Goal: Contribute content: Add original content to the website for others to see

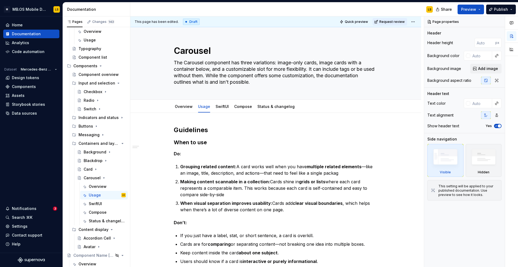
scroll to position [46, 0]
click at [180, 108] on link "Overview" at bounding box center [184, 106] width 18 height 5
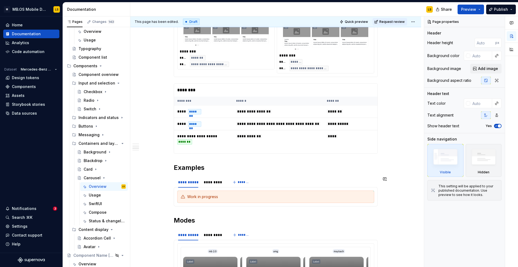
scroll to position [532, 0]
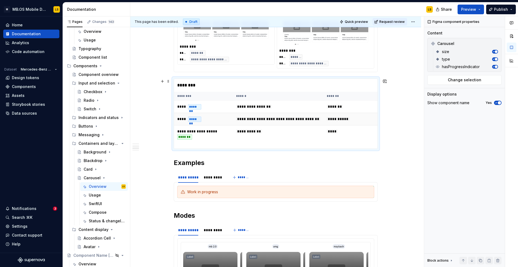
click at [200, 125] on td "**** *******" at bounding box center [203, 119] width 59 height 12
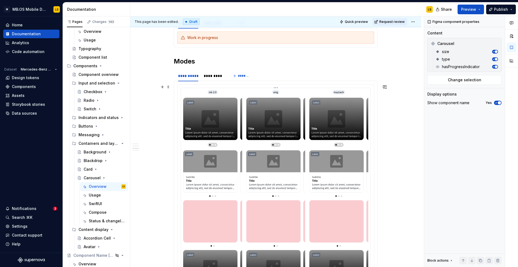
scroll to position [690, 0]
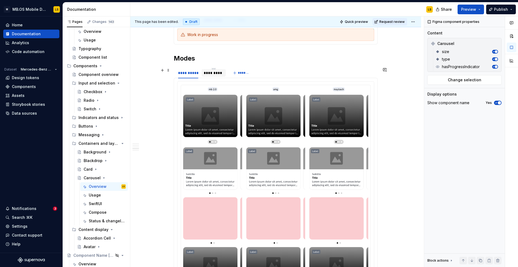
click at [216, 74] on div "*********" at bounding box center [214, 72] width 20 height 5
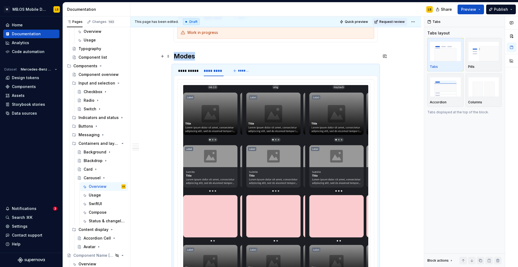
scroll to position [675, 0]
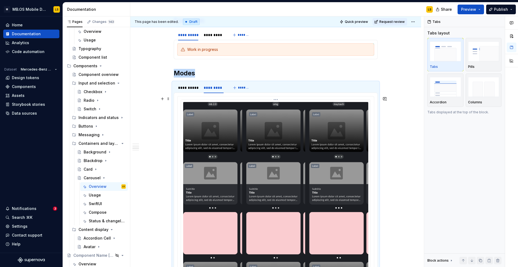
click at [214, 127] on img at bounding box center [275, 241] width 185 height 278
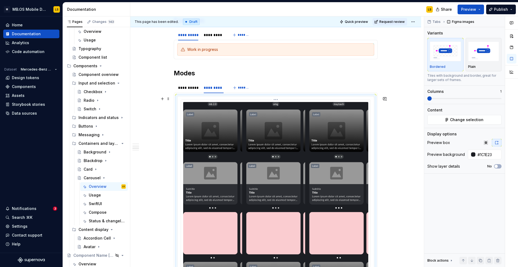
click at [233, 139] on img at bounding box center [275, 241] width 185 height 278
click at [185, 88] on div "**********" at bounding box center [188, 87] width 20 height 5
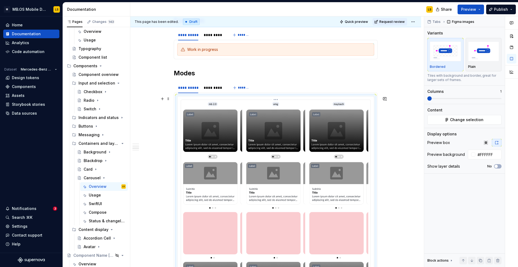
click at [280, 174] on img at bounding box center [275, 241] width 185 height 278
click at [447, 123] on button "Change selection" at bounding box center [464, 120] width 74 height 10
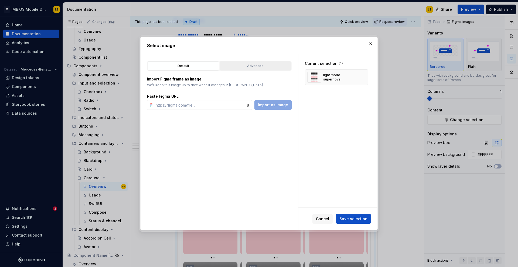
click at [257, 66] on div "Advanced" at bounding box center [255, 65] width 68 height 5
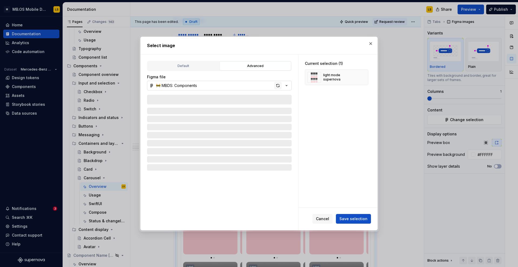
click at [277, 86] on div "button" at bounding box center [278, 86] width 8 height 8
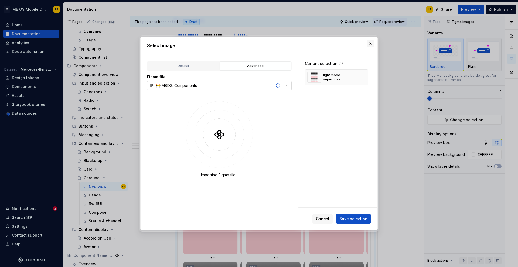
click at [371, 43] on button "button" at bounding box center [371, 44] width 8 height 8
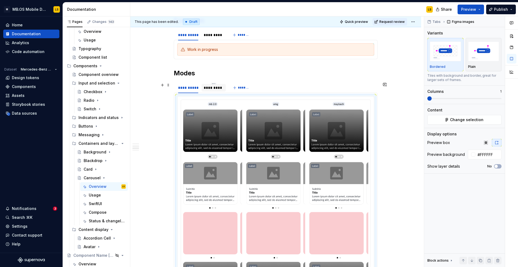
click at [212, 91] on div "*********" at bounding box center [213, 88] width 24 height 8
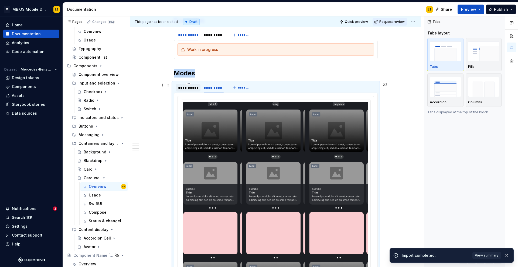
click at [189, 90] on div "**********" at bounding box center [188, 87] width 20 height 5
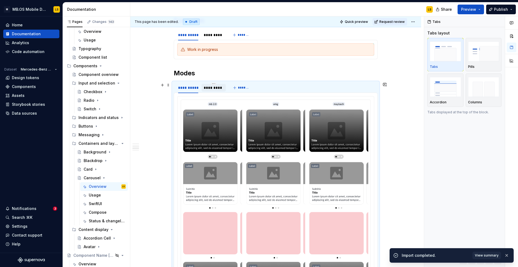
click at [214, 89] on div "*********" at bounding box center [214, 87] width 20 height 5
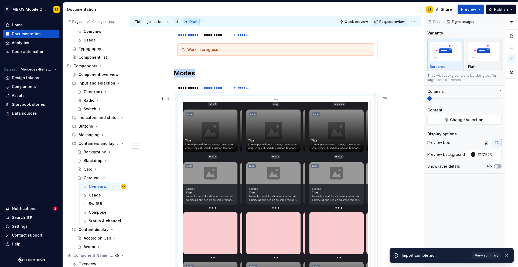
click at [238, 157] on img at bounding box center [275, 241] width 185 height 278
click at [462, 123] on button "Change selection" at bounding box center [464, 120] width 74 height 10
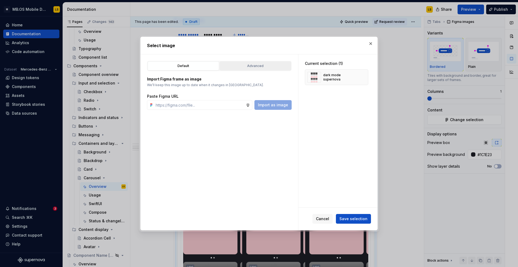
click at [263, 66] on div "Advanced" at bounding box center [255, 65] width 68 height 5
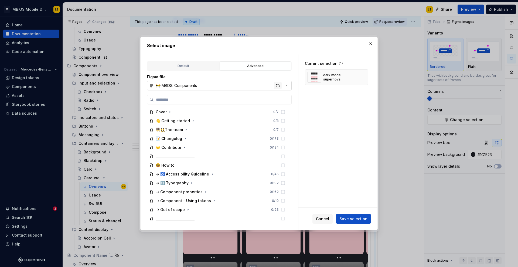
click at [278, 87] on div "button" at bounding box center [278, 86] width 8 height 8
click at [346, 217] on span "Save selection" at bounding box center [353, 218] width 28 height 5
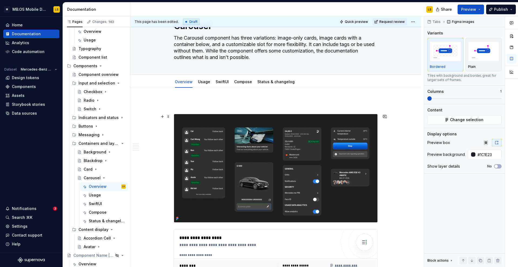
scroll to position [19, 0]
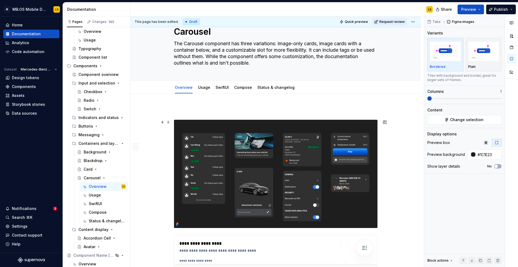
click at [212, 159] on img at bounding box center [275, 174] width 203 height 108
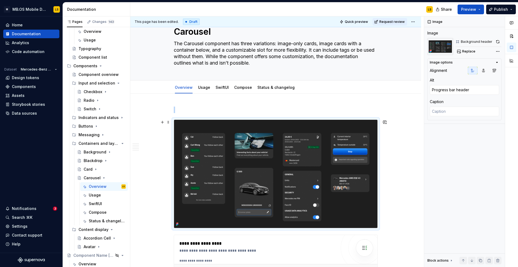
click at [215, 166] on img at bounding box center [275, 174] width 203 height 108
click at [468, 49] on span "Replace" at bounding box center [468, 51] width 13 height 4
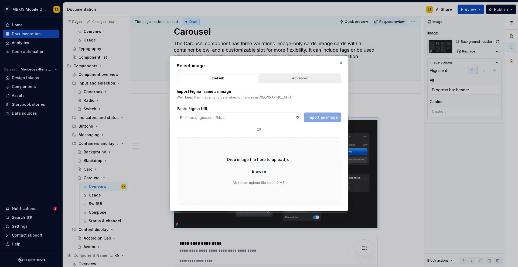
click at [288, 80] on div "Advanced" at bounding box center [300, 78] width 78 height 5
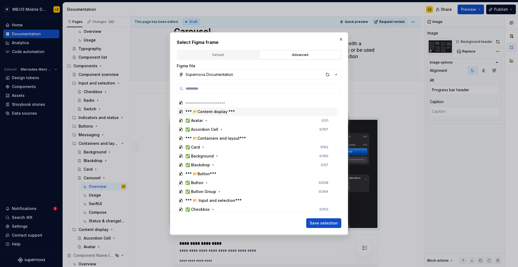
scroll to position [58, 0]
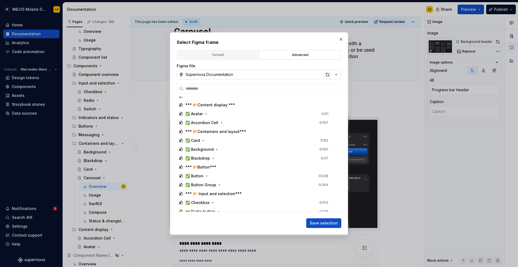
click at [326, 75] on div "button" at bounding box center [327, 75] width 8 height 8
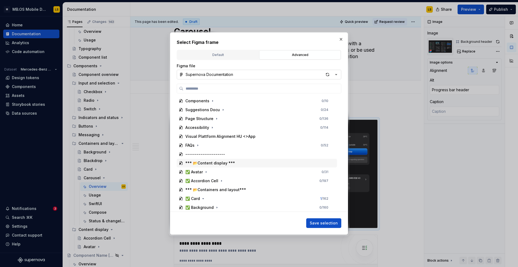
scroll to position [3, 0]
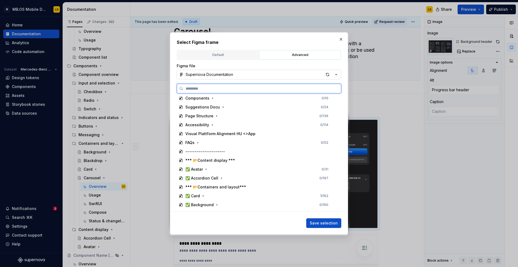
type textarea "*"
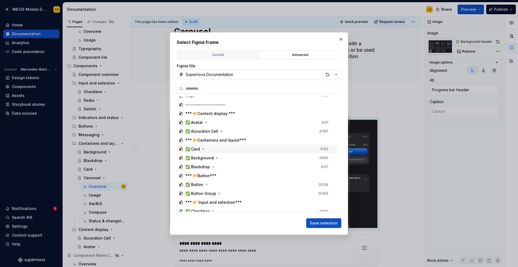
scroll to position [50, 0]
click at [205, 88] on input "search" at bounding box center [261, 88] width 157 height 5
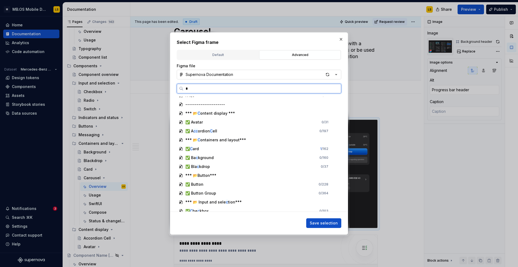
scroll to position [0, 0]
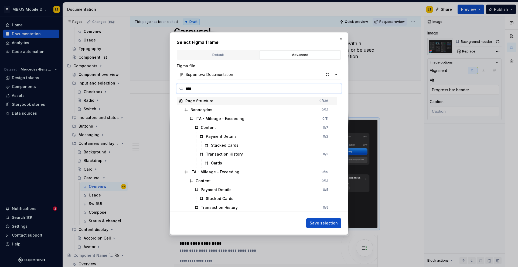
type input "*****"
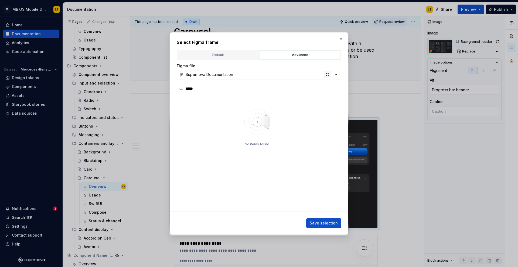
click at [326, 76] on div "button" at bounding box center [327, 75] width 8 height 8
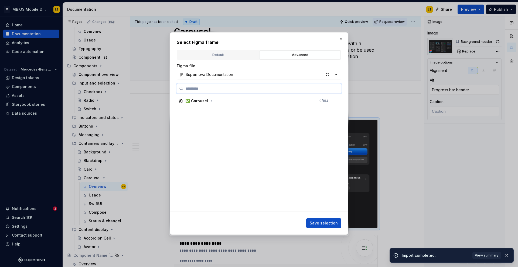
click at [240, 91] on input "search" at bounding box center [261, 88] width 157 height 5
click at [205, 100] on div "✅ Carousel" at bounding box center [196, 100] width 23 height 5
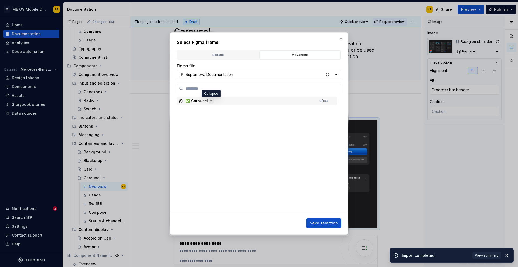
click at [211, 102] on icon "button" at bounding box center [211, 101] width 4 height 4
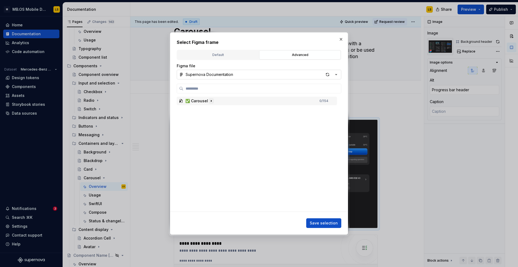
click at [211, 101] on icon "button" at bounding box center [211, 101] width 1 height 1
click at [198, 103] on div "✅ Carousel" at bounding box center [196, 100] width 23 height 5
click at [326, 74] on div "button" at bounding box center [327, 75] width 8 height 8
click at [341, 40] on button "button" at bounding box center [341, 40] width 8 height 8
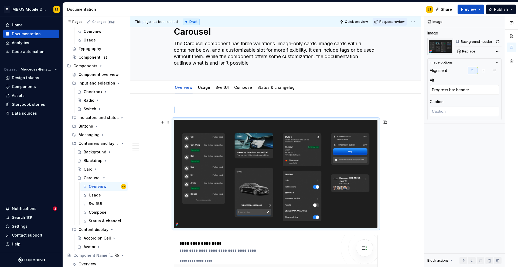
click at [313, 171] on img at bounding box center [275, 174] width 203 height 108
click at [461, 52] on button "Replace" at bounding box center [466, 52] width 22 height 8
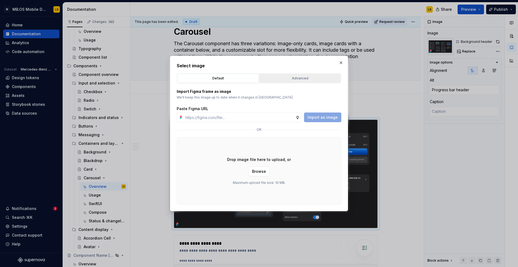
click at [290, 74] on button "Advanced" at bounding box center [299, 78] width 81 height 9
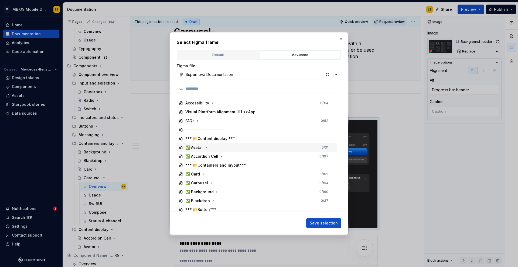
scroll to position [31, 0]
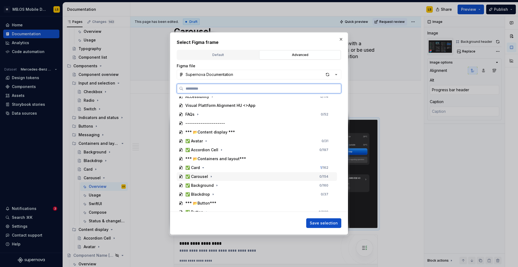
click at [206, 177] on div "✅ Carousel" at bounding box center [196, 176] width 23 height 5
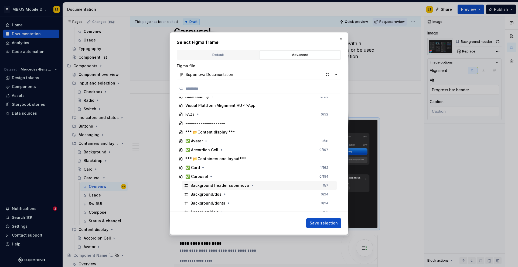
scroll to position [47, 0]
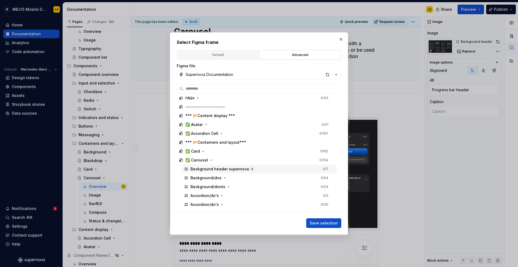
click at [251, 169] on icon "button" at bounding box center [252, 169] width 4 height 4
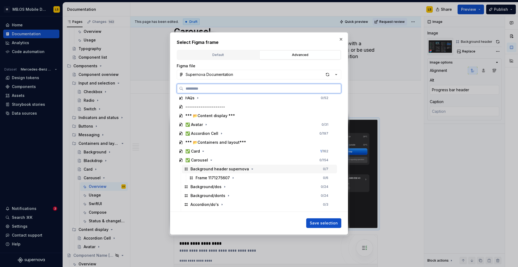
click at [262, 169] on div "Background header supernova 0 / 7" at bounding box center [259, 169] width 155 height 9
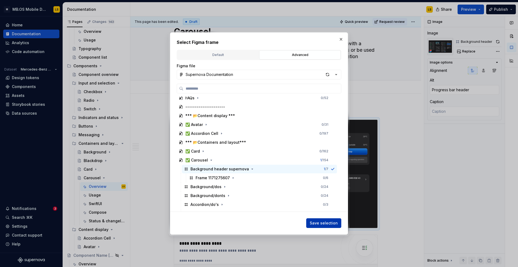
click at [325, 222] on span "Save selection" at bounding box center [323, 223] width 28 height 5
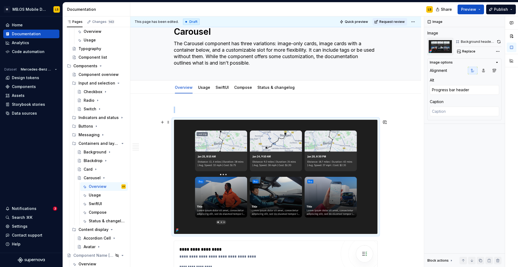
click at [103, 178] on icon "Page tree" at bounding box center [103, 178] width 1 height 1
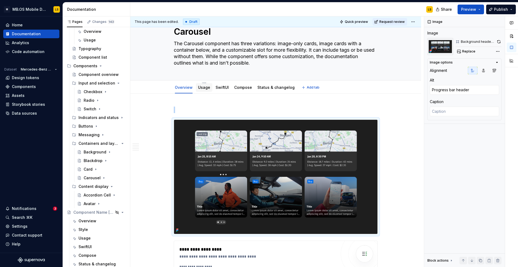
click at [207, 88] on link "Usage" at bounding box center [204, 87] width 12 height 5
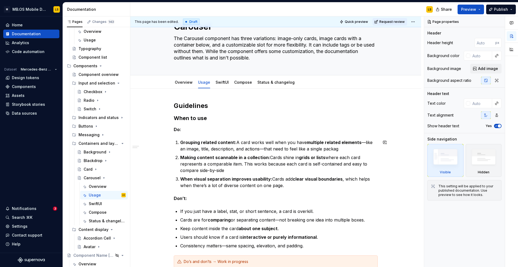
scroll to position [39, 0]
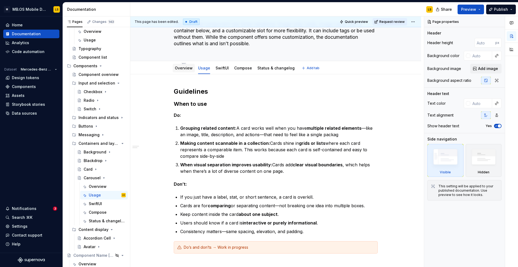
click at [190, 71] on div "Overview" at bounding box center [184, 68] width 18 height 6
click at [187, 70] on link "Overview" at bounding box center [184, 68] width 18 height 5
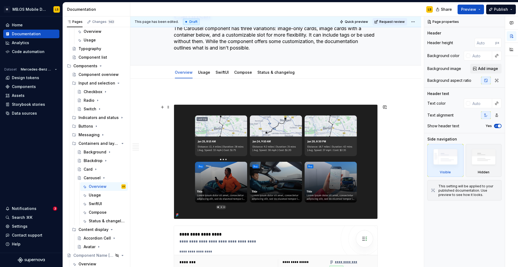
scroll to position [35, 0]
click at [206, 73] on link "Usage" at bounding box center [204, 72] width 12 height 5
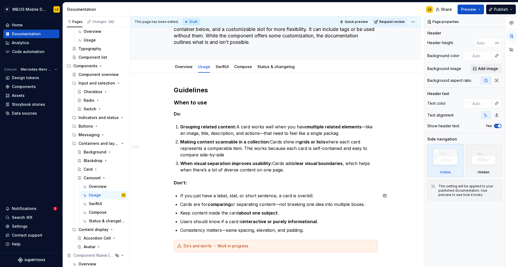
scroll to position [40, 0]
type textarea "*"
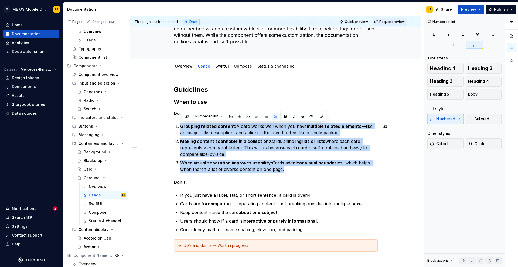
drag, startPoint x: 291, startPoint y: 171, endPoint x: 178, endPoint y: 126, distance: 121.2
click at [180, 126] on ol "Grouping related content: A card works well when you have multiple related elem…" at bounding box center [278, 148] width 197 height 50
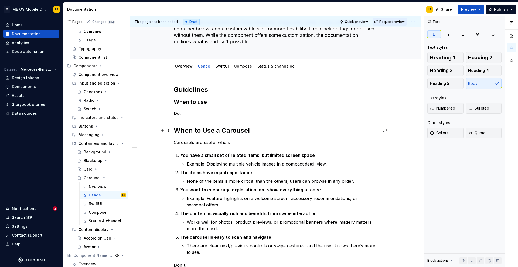
click at [182, 132] on strong "When to Use a Carousel" at bounding box center [212, 131] width 76 height 8
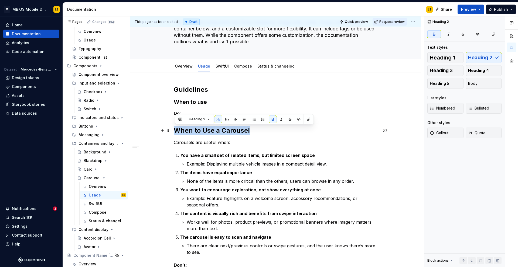
click at [182, 132] on strong "When to Use a Carousel" at bounding box center [212, 131] width 76 height 8
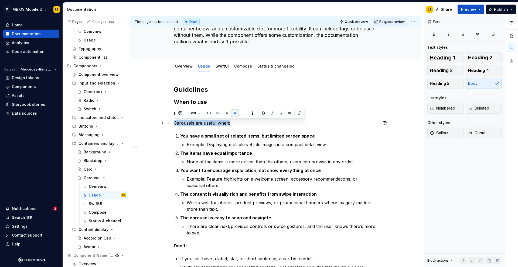
drag, startPoint x: 239, startPoint y: 125, endPoint x: 173, endPoint y: 125, distance: 66.6
click at [173, 125] on div "Guidelines When to use Do: Carousels are useful when: You have a small set of r…" at bounding box center [275, 238] width 291 height 330
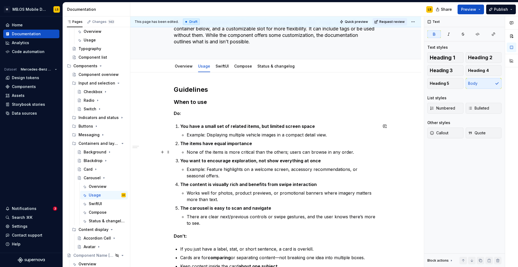
click at [356, 152] on p "None of the items is more critical than the others; users can browse in any ord…" at bounding box center [282, 152] width 191 height 6
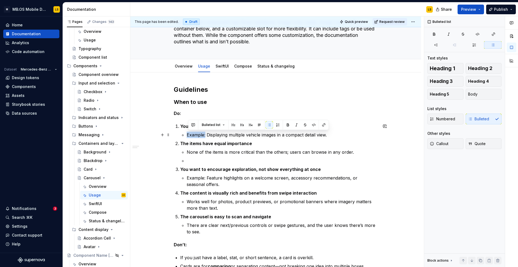
drag, startPoint x: 188, startPoint y: 135, endPoint x: 207, endPoint y: 136, distance: 19.2
click at [207, 136] on p "Example: Displaying multiple vehicle images in a compact detail view." at bounding box center [282, 135] width 191 height 6
copy p "Example:"
click at [203, 161] on p at bounding box center [282, 161] width 191 height 6
paste div
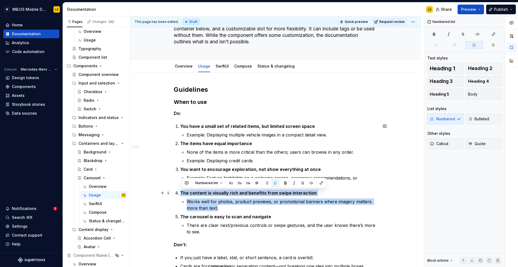
drag, startPoint x: 223, startPoint y: 208, endPoint x: 177, endPoint y: 192, distance: 48.9
click at [180, 192] on li "The content is visually rich and benefits from swipe interaction Works well for…" at bounding box center [278, 201] width 197 height 22
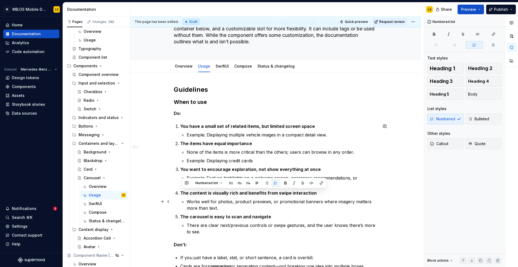
click at [234, 202] on p "Works well for photos, product previews, or promotional banners where imagery m…" at bounding box center [282, 205] width 191 height 13
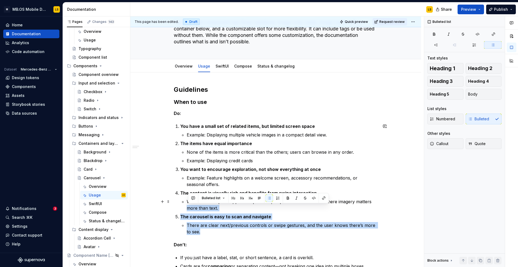
drag, startPoint x: 225, startPoint y: 231, endPoint x: 170, endPoint y: 211, distance: 59.2
click at [170, 211] on div "Guidelines When to use Do: You have a small set of related items, but limited s…" at bounding box center [275, 237] width 291 height 329
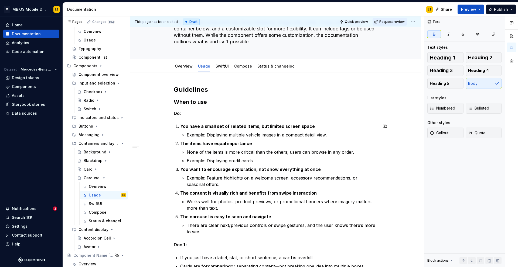
click at [202, 237] on div "Guidelines When to use Do: You have a small set of related items, but limited s…" at bounding box center [276, 199] width 204 height 229
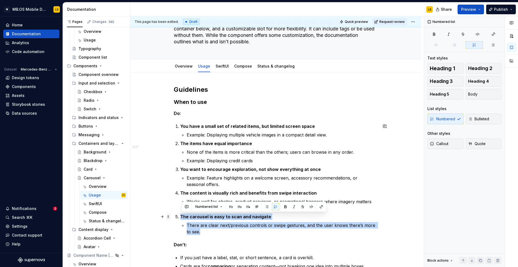
drag, startPoint x: 205, startPoint y: 233, endPoint x: 171, endPoint y: 218, distance: 36.8
click at [174, 218] on div "Guidelines When to use Do: You have a small set of related items, but limited s…" at bounding box center [276, 203] width 204 height 236
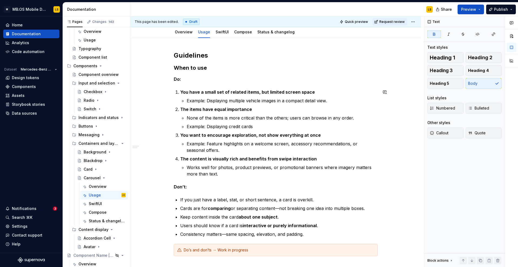
scroll to position [79, 0]
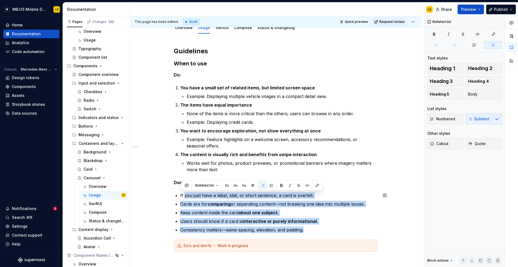
drag, startPoint x: 315, startPoint y: 229, endPoint x: 185, endPoint y: 192, distance: 134.7
click at [185, 192] on ul "If you just have a label, stat, or short sentence, a card is overkill. Cards ar…" at bounding box center [278, 212] width 197 height 41
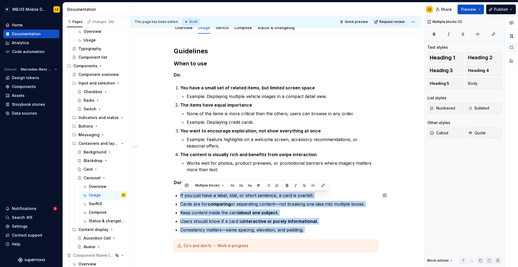
drag, startPoint x: 180, startPoint y: 195, endPoint x: 307, endPoint y: 234, distance: 132.5
click at [307, 234] on div "Guidelines When to use Do: You have a small set of related items, but limited s…" at bounding box center [276, 149] width 204 height 205
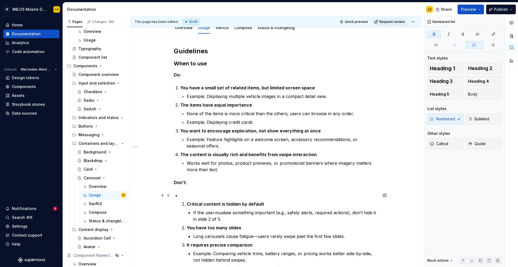
click at [182, 199] on li "Critical content is hidden by default If the user must see something important …" at bounding box center [278, 253] width 197 height 123
click at [185, 196] on p at bounding box center [278, 195] width 197 height 6
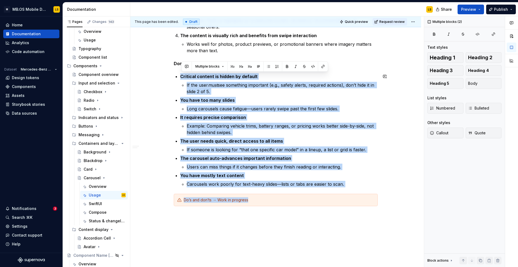
scroll to position [224, 0]
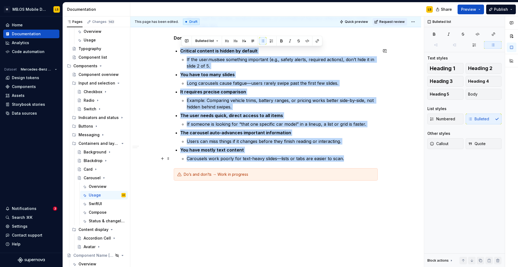
drag, startPoint x: 180, startPoint y: 195, endPoint x: 358, endPoint y: 158, distance: 181.7
click at [357, 158] on div "Guidelines When to use Do: You have a small set of related items, but limited s…" at bounding box center [276, 41] width 204 height 279
click at [270, 41] on button "button" at bounding box center [271, 41] width 8 height 8
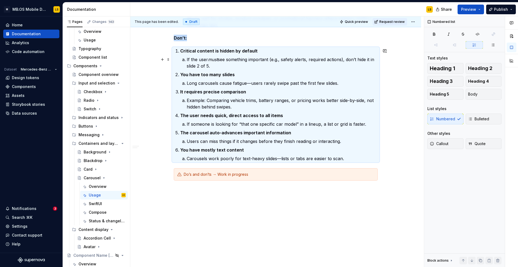
click at [187, 60] on li "If the user must see something important (e.g., safety alerts, required actions…" at bounding box center [282, 62] width 191 height 13
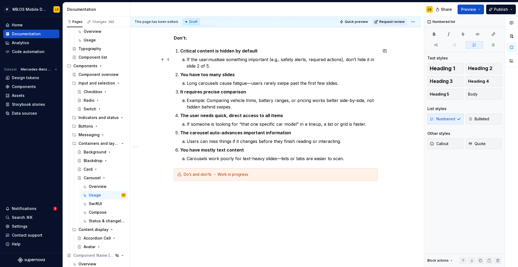
click at [189, 60] on p "If the user must see something important (e.g., safety alerts, required actions…" at bounding box center [282, 62] width 191 height 13
click at [279, 51] on button "button" at bounding box center [282, 50] width 8 height 8
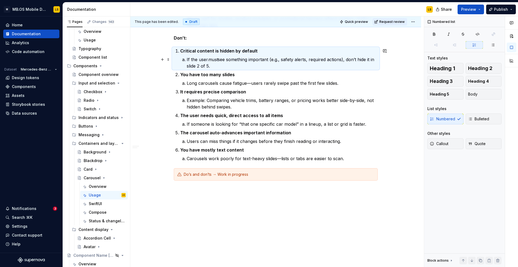
click at [261, 62] on p "If the user must see something important (e.g., safety alerts, required actions…" at bounding box center [282, 62] width 191 height 13
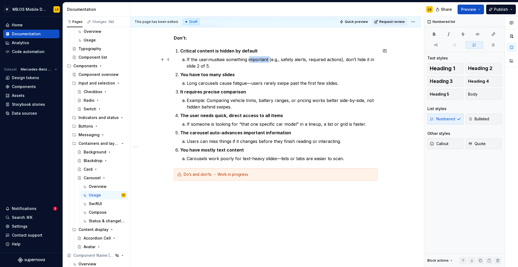
click at [261, 62] on p "If the user must see something important (e.g., safety alerts, required actions…" at bounding box center [282, 62] width 191 height 13
click at [274, 49] on button "button" at bounding box center [273, 50] width 8 height 8
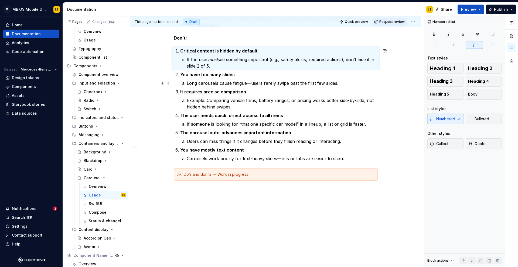
click at [208, 83] on p "Long carousels cause fatigue—users rarely swipe past the first few slides." at bounding box center [282, 83] width 191 height 6
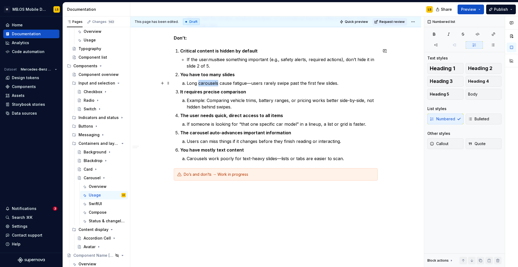
click at [208, 83] on p "Long carousels cause fatigue—users rarely swipe past the first few slides." at bounding box center [282, 83] width 191 height 6
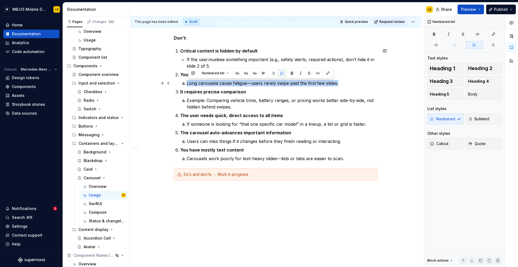
click at [208, 83] on p "Long carousels cause fatigue—users rarely swipe past the first few slides." at bounding box center [282, 83] width 191 height 6
click at [272, 73] on button "button" at bounding box center [273, 74] width 8 height 8
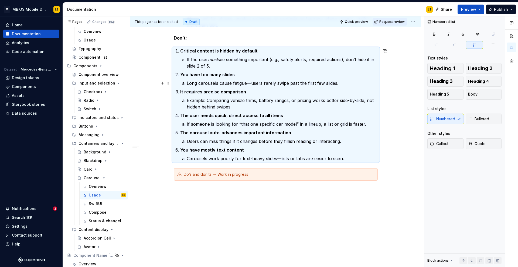
click at [188, 81] on p "Long carousels cause fatigue—users rarely swipe past the first few slides." at bounding box center [282, 83] width 191 height 6
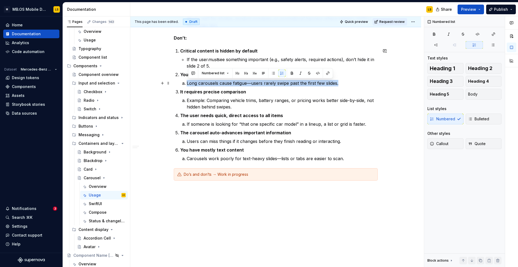
drag, startPoint x: 182, startPoint y: 83, endPoint x: 338, endPoint y: 83, distance: 156.1
click at [338, 83] on li "You have too many slides Long carousels cause fatigue—users rarely swipe past t…" at bounding box center [278, 78] width 197 height 15
click at [271, 75] on button "button" at bounding box center [273, 74] width 8 height 8
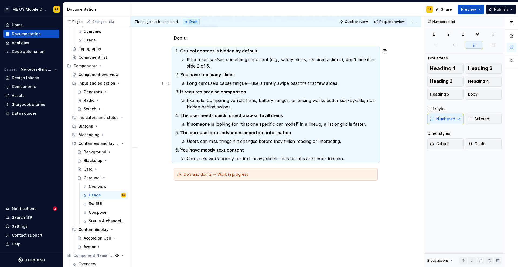
click at [187, 84] on li "Long carousels cause fatigue—users rarely swipe past the first few slides." at bounding box center [282, 83] width 191 height 6
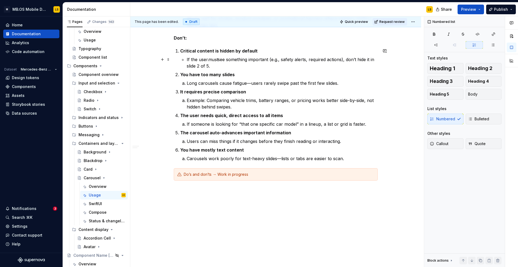
click at [220, 66] on p "If the user must see something important (e.g., safety alerts, required actions…" at bounding box center [282, 62] width 191 height 13
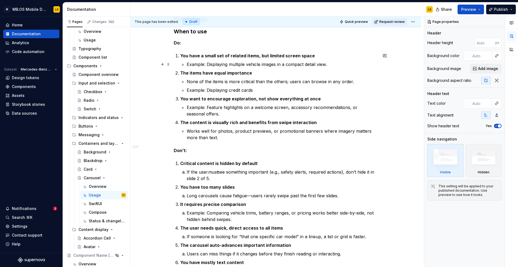
scroll to position [110, 0]
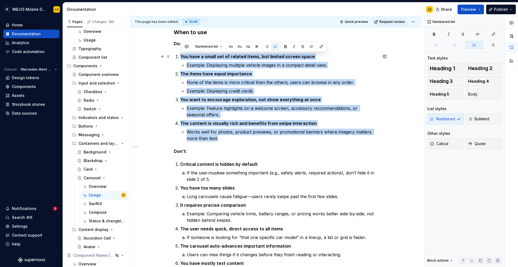
drag, startPoint x: 233, startPoint y: 140, endPoint x: 180, endPoint y: 55, distance: 100.3
click at [180, 55] on ol "You have a small set of related items, but limited screen space Example: Displa…" at bounding box center [278, 97] width 197 height 88
copy ol "You have a small set of related items, but limited screen space Example: Displa…"
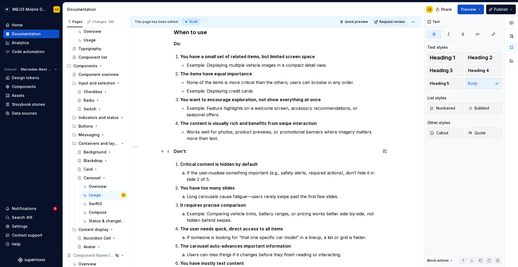
click at [202, 154] on p "Don’t:" at bounding box center [276, 151] width 204 height 6
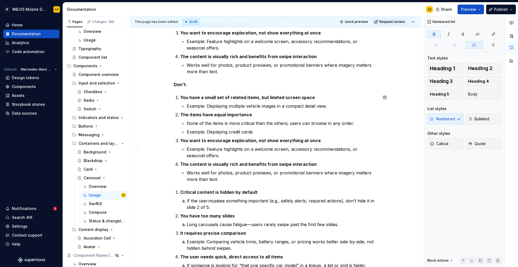
scroll to position [186, 0]
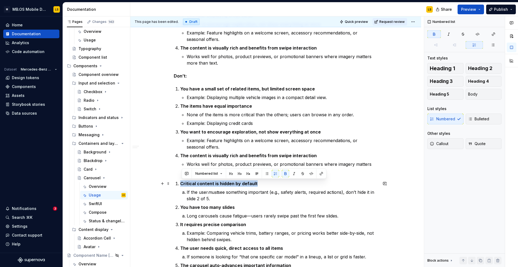
drag, startPoint x: 181, startPoint y: 184, endPoint x: 283, endPoint y: 184, distance: 101.6
click at [283, 184] on p "Critical content is hidden by default" at bounding box center [278, 184] width 197 height 6
copy strong "Critical content is hidden by default"
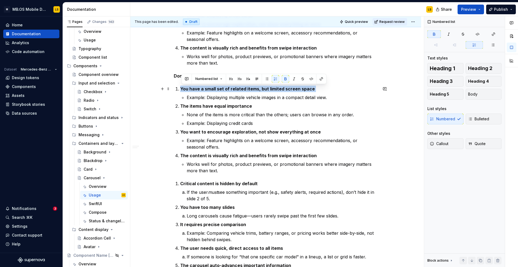
drag, startPoint x: 182, startPoint y: 89, endPoint x: 378, endPoint y: 94, distance: 196.0
click at [377, 94] on li "You have a small set of related items, but limited screen space Example: Displa…" at bounding box center [278, 93] width 197 height 15
drag, startPoint x: 312, startPoint y: 89, endPoint x: 191, endPoint y: 89, distance: 121.6
click at [191, 89] on p "You have a small set of related items, but limited screen space" at bounding box center [278, 89] width 197 height 6
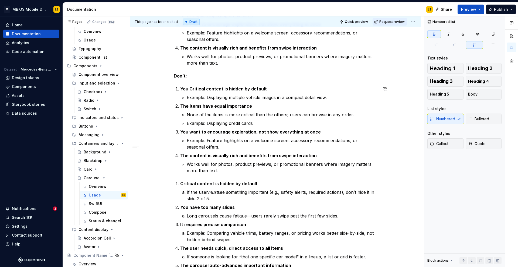
click at [191, 89] on strong "You Critical content is hidden by default" at bounding box center [223, 88] width 87 height 5
drag, startPoint x: 224, startPoint y: 200, endPoint x: 187, endPoint y: 195, distance: 37.5
click at [187, 195] on li "If the user must see something important (e.g., safety alerts, required actions…" at bounding box center [282, 195] width 191 height 13
copy p "If the user must see something important (e.g., safety alerts, required actions…"
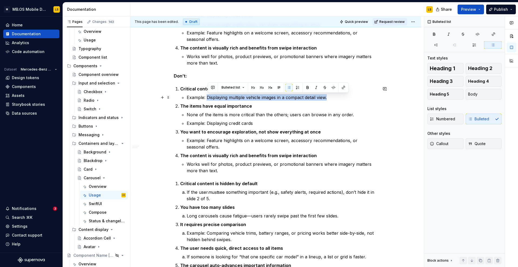
drag, startPoint x: 331, startPoint y: 97, endPoint x: 207, endPoint y: 97, distance: 124.0
click at [208, 97] on p "Example: Displaying multiple vehicle images in a compact detail view." at bounding box center [282, 97] width 191 height 6
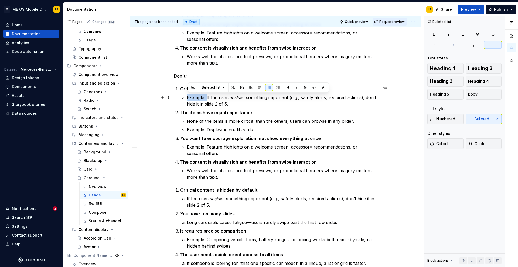
drag, startPoint x: 207, startPoint y: 98, endPoint x: 187, endPoint y: 98, distance: 20.2
click at [187, 98] on li "Critical content is hidden by default Example: If the user must see something i…" at bounding box center [278, 97] width 197 height 22
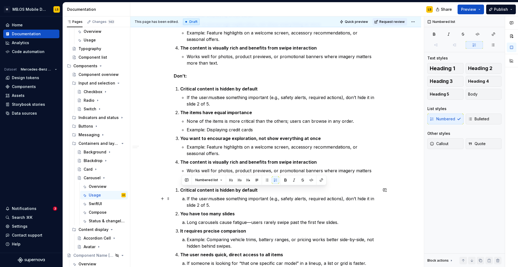
drag, startPoint x: 175, startPoint y: 190, endPoint x: 233, endPoint y: 203, distance: 59.3
click at [233, 203] on div "Guidelines When to use Do: You have a small set of related items, but limited s…" at bounding box center [276, 130] width 204 height 380
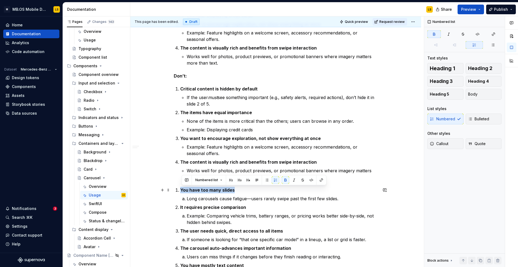
drag, startPoint x: 241, startPoint y: 192, endPoint x: 181, endPoint y: 190, distance: 60.2
click at [181, 190] on li "You have too many slides Long carousels cause fatigue—users rarely swipe past t…" at bounding box center [278, 194] width 197 height 15
copy strong "You have too many slides"
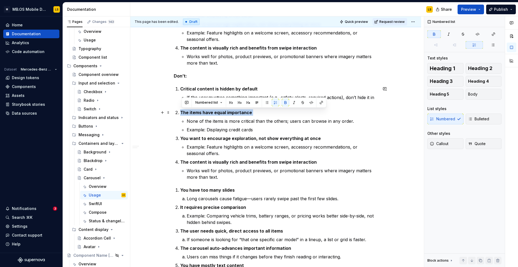
drag, startPoint x: 182, startPoint y: 112, endPoint x: 246, endPoint y: 117, distance: 63.3
click at [246, 117] on li "The items have equal importance None of the items is more critical than the oth…" at bounding box center [278, 121] width 197 height 24
drag, startPoint x: 250, startPoint y: 113, endPoint x: 176, endPoint y: 113, distance: 74.4
click at [176, 113] on div "Guidelines When to use Do: You have a small set of related items, but limited s…" at bounding box center [276, 118] width 204 height 356
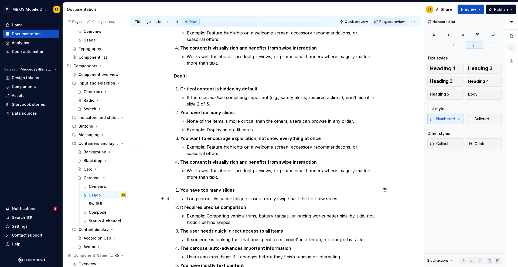
drag, startPoint x: 200, startPoint y: 200, endPoint x: 274, endPoint y: 200, distance: 73.9
click at [274, 200] on p "Long carousels cause fatigue—users rarely swipe past the first few slides." at bounding box center [282, 199] width 191 height 6
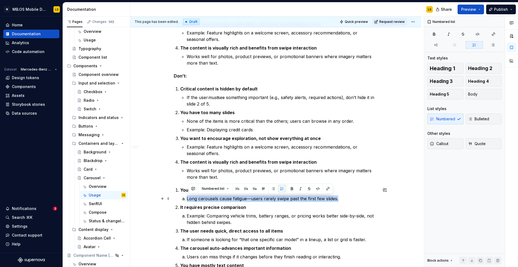
drag, startPoint x: 343, startPoint y: 197, endPoint x: 186, endPoint y: 196, distance: 157.4
click at [187, 196] on li "Long carousels cause fatigue—users rarely swipe past the first few slides." at bounding box center [282, 199] width 191 height 6
drag, startPoint x: 339, startPoint y: 199, endPoint x: 189, endPoint y: 198, distance: 150.4
click at [189, 198] on p "Long carousels cause fatigue—users rarely swipe past the first few slides." at bounding box center [282, 199] width 191 height 6
copy p "Long carousels cause fatigue—users rarely swipe past the first few slides."
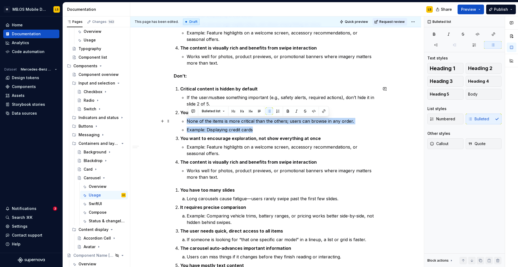
drag, startPoint x: 263, startPoint y: 129, endPoint x: 188, endPoint y: 123, distance: 75.2
click at [188, 123] on ul "None of the items is more critical than the others; users can browse in any ord…" at bounding box center [282, 125] width 191 height 15
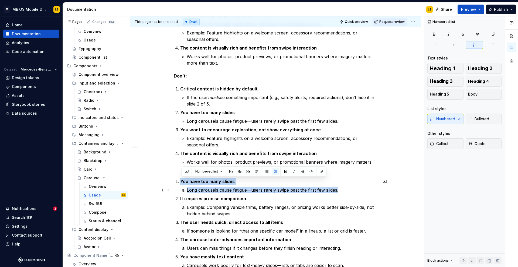
drag, startPoint x: 176, startPoint y: 181, endPoint x: 341, endPoint y: 192, distance: 165.3
click at [341, 192] on div "Guidelines When to use Do: You have a small set of related items, but limited s…" at bounding box center [276, 114] width 204 height 348
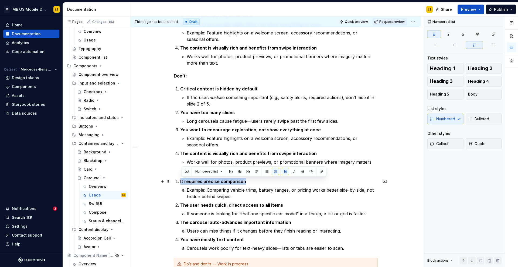
drag, startPoint x: 246, startPoint y: 183, endPoint x: 180, endPoint y: 182, distance: 66.3
click at [180, 182] on li "It requires precise comparison Example: Comparing vehicle trims, battery ranges…" at bounding box center [278, 189] width 197 height 22
copy strong "It requires precise comparison"
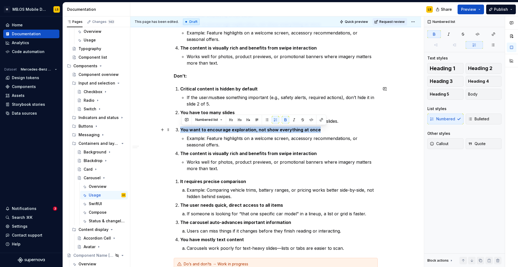
drag, startPoint x: 182, startPoint y: 129, endPoint x: 315, endPoint y: 130, distance: 132.6
click at [315, 130] on strong "You want to encourage exploration, not show everything at once" at bounding box center [250, 129] width 140 height 5
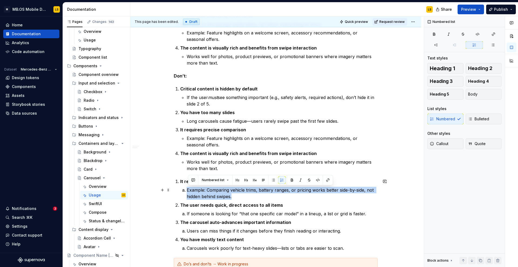
drag, startPoint x: 188, startPoint y: 191, endPoint x: 249, endPoint y: 197, distance: 61.2
click at [249, 197] on p "Example: Comparing vehicle trims, battery ranges, or pricing works better side-…" at bounding box center [282, 193] width 191 height 13
copy p "Example: Comparing vehicle trims, battery ranges, or pricing works better side-…"
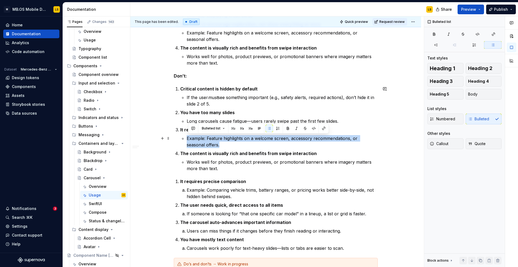
drag, startPoint x: 201, startPoint y: 145, endPoint x: 188, endPoint y: 140, distance: 14.3
click at [188, 140] on p "Example: Feature highlights on a welcome screen, accessory recommendations, or …" at bounding box center [282, 141] width 191 height 13
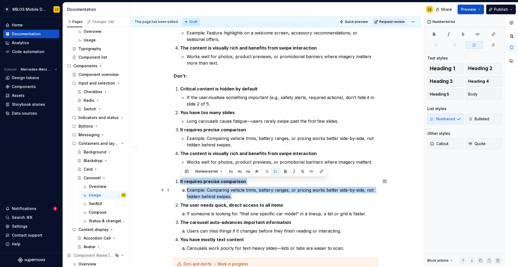
drag, startPoint x: 177, startPoint y: 180, endPoint x: 242, endPoint y: 195, distance: 66.4
click at [242, 195] on li "It requires precise comparison Example: Comparing vehicle trims, battery ranges…" at bounding box center [278, 189] width 197 height 22
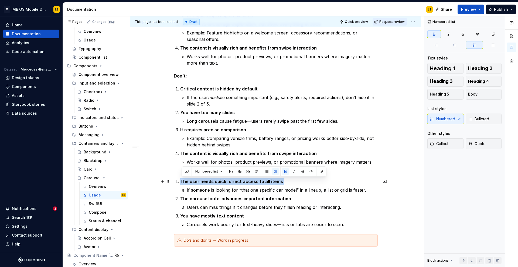
drag, startPoint x: 181, startPoint y: 181, endPoint x: 283, endPoint y: 185, distance: 102.0
click at [283, 185] on li "The user needs quick, direct access to all items If someone is looking for “tha…" at bounding box center [278, 185] width 197 height 15
copy strong "The user needs quick, direct access to all items"
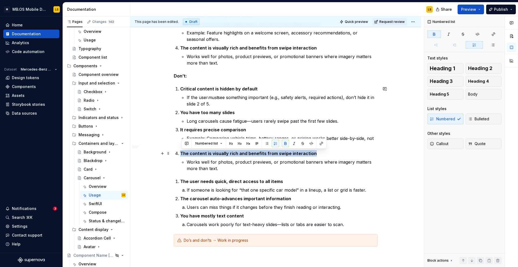
drag, startPoint x: 182, startPoint y: 154, endPoint x: 325, endPoint y: 151, distance: 143.4
click at [325, 151] on p "The content is visually rich and benefits from swipe interaction" at bounding box center [278, 153] width 197 height 6
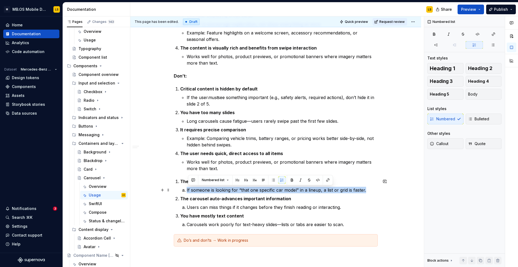
drag, startPoint x: 188, startPoint y: 191, endPoint x: 371, endPoint y: 192, distance: 183.3
click at [371, 192] on p "If someone is looking for “that one specific car model” in a lineup, a list or …" at bounding box center [282, 190] width 191 height 6
copy p "If someone is looking for “that one specific car model” in a lineup, a list or …"
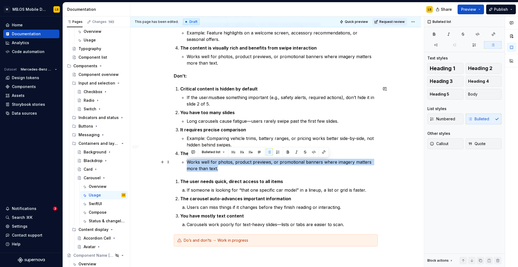
drag, startPoint x: 223, startPoint y: 167, endPoint x: 189, endPoint y: 160, distance: 35.6
click at [189, 160] on p "Works well for photos, product previews, or promotional banners where imagery m…" at bounding box center [282, 165] width 191 height 13
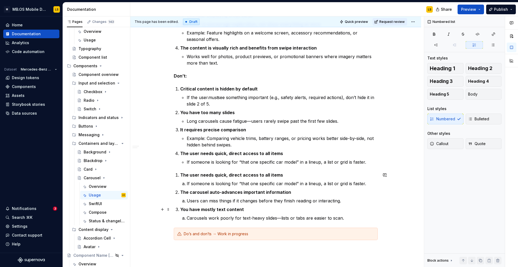
drag, startPoint x: 363, startPoint y: 215, endPoint x: 331, endPoint y: 214, distance: 32.4
click at [331, 214] on li "You have mostly text content Carousels work poorly for text-heavy slides—lists …" at bounding box center [278, 213] width 197 height 15
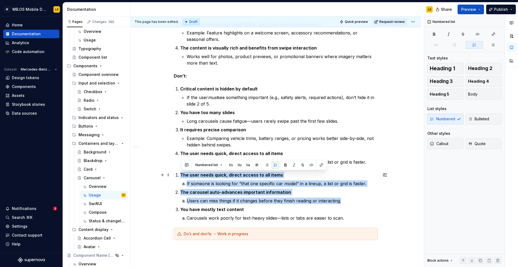
drag, startPoint x: 350, startPoint y: 200, endPoint x: 173, endPoint y: 176, distance: 179.0
click at [173, 176] on div "Guidelines When to use Do: You have a small set of related items, but limited s…" at bounding box center [275, 127] width 291 height 400
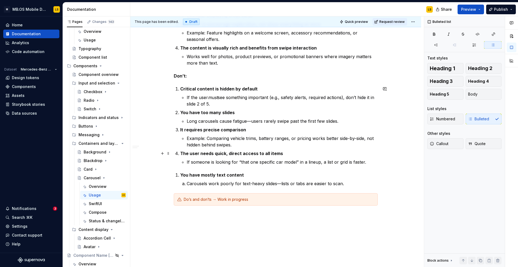
click at [284, 155] on p "The user needs quick, direct access to all items" at bounding box center [278, 153] width 197 height 6
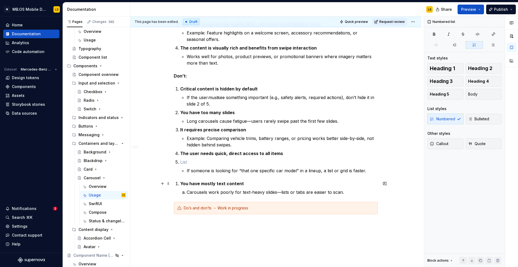
click at [197, 183] on strong "You have mostly text content" at bounding box center [212, 183] width 64 height 5
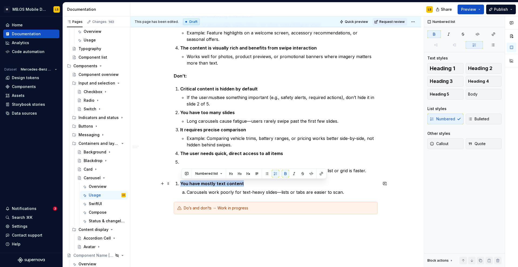
drag, startPoint x: 243, startPoint y: 186, endPoint x: 179, endPoint y: 184, distance: 63.6
click at [180, 184] on li "You have mostly text content Carousels work poorly for text-heavy slides—lists …" at bounding box center [278, 188] width 197 height 15
click at [187, 163] on p at bounding box center [278, 162] width 197 height 6
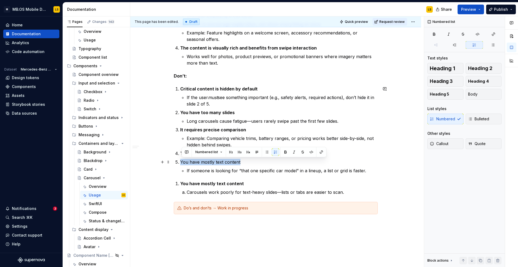
drag, startPoint x: 181, startPoint y: 161, endPoint x: 253, endPoint y: 161, distance: 72.0
click at [253, 161] on li "You have mostly text content If someone is looking for “that one specific car m…" at bounding box center [278, 166] width 197 height 15
click at [285, 152] on button "button" at bounding box center [285, 153] width 8 height 8
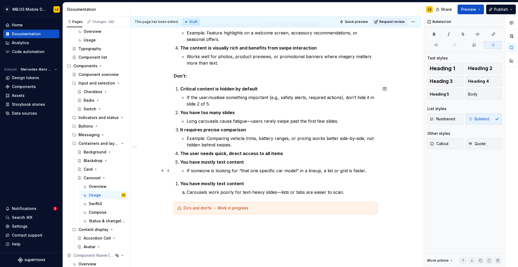
click at [374, 170] on p "If someone is looking for “that one specific car model” in a lineup, a list or …" at bounding box center [282, 171] width 191 height 6
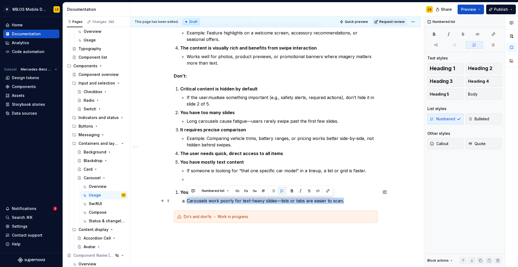
drag, startPoint x: 361, startPoint y: 202, endPoint x: 186, endPoint y: 202, distance: 174.4
click at [187, 202] on li "Carousels work poorly for text-heavy slides—lists or tabs are easier to scan." at bounding box center [282, 201] width 191 height 6
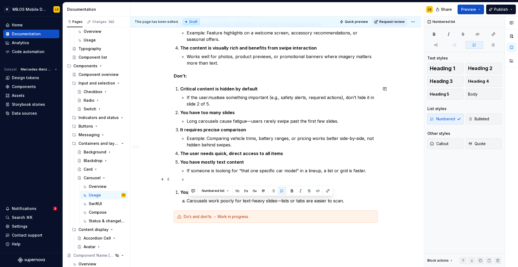
click at [200, 175] on ul "If someone is looking for “that one specific car model” in a lineup, a list or …" at bounding box center [282, 175] width 191 height 15
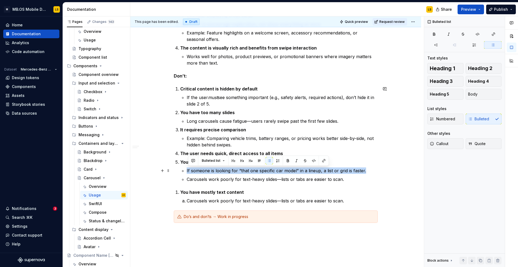
drag, startPoint x: 188, startPoint y: 170, endPoint x: 367, endPoint y: 171, distance: 179.3
click at [367, 171] on p "If someone is looking for “that one specific car model” in a lineup, a list or …" at bounding box center [282, 171] width 191 height 6
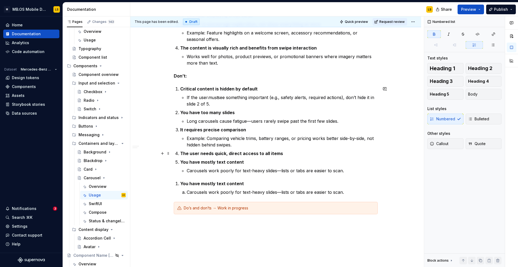
click at [317, 154] on p "The user needs quick, direct access to all items" at bounding box center [278, 153] width 197 height 6
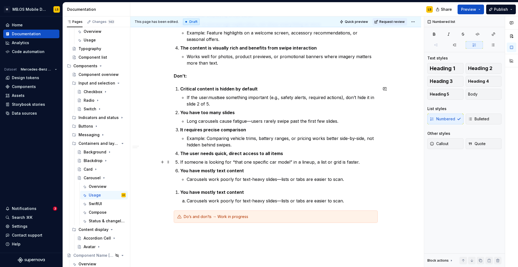
click at [180, 162] on li "If someone is looking for “that one specific car model” in a lineup, a list or …" at bounding box center [278, 162] width 197 height 6
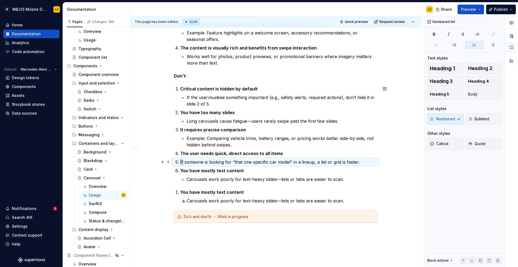
click at [180, 162] on li "If someone is looking for “that one specific car model” in a lineup, a list or …" at bounding box center [278, 162] width 197 height 6
click at [215, 161] on p "If someone is looking for “that one specific car model” in a lineup, a list or …" at bounding box center [278, 162] width 197 height 6
click at [181, 162] on li "If someone is looking for “that one specific car model” in a lineup, a list or …" at bounding box center [278, 162] width 197 height 6
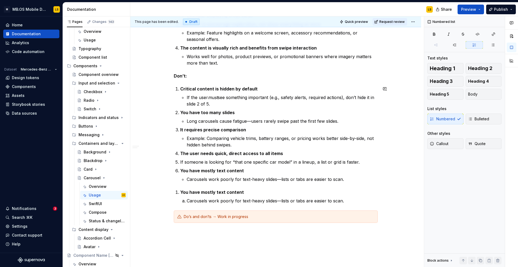
click at [181, 162] on li "If someone is looking for “that one specific car model” in a lineup, a list or …" at bounding box center [278, 162] width 197 height 6
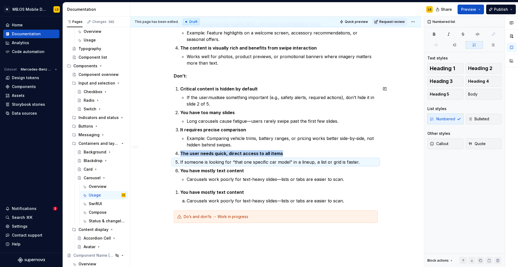
click at [181, 162] on li "If someone is looking for “that one specific car model” in a lineup, a list or …" at bounding box center [278, 162] width 197 height 6
click at [186, 163] on p "If someone is looking for “that one specific car model” in a lineup, a list or …" at bounding box center [278, 162] width 197 height 6
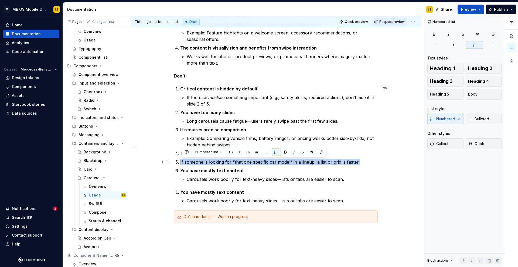
drag, startPoint x: 176, startPoint y: 163, endPoint x: 361, endPoint y: 161, distance: 185.2
click at [361, 161] on li "If someone is looking for “that one specific car model” in a lineup, a list or …" at bounding box center [278, 162] width 197 height 6
click at [265, 154] on button "button" at bounding box center [267, 153] width 8 height 8
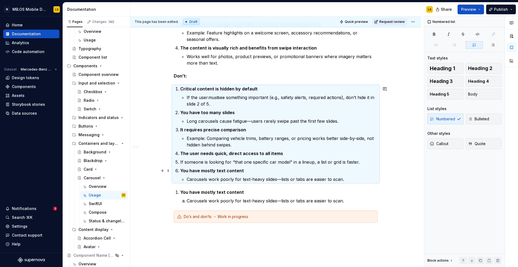
click at [188, 166] on ol "Critical content is hidden by default If the user must see something important …" at bounding box center [278, 134] width 197 height 97
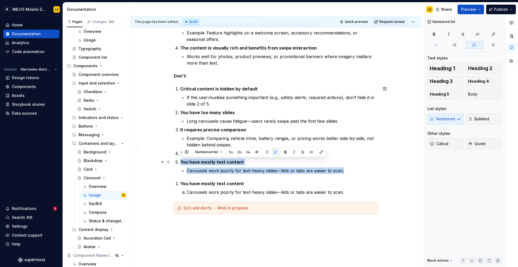
drag, startPoint x: 352, startPoint y: 170, endPoint x: 176, endPoint y: 157, distance: 175.7
click at [176, 157] on div "Guidelines When to use Do: You have a small set of related items, but limited s…" at bounding box center [276, 77] width 204 height 274
click at [348, 171] on p "Carousels work poorly for text-heavy slides—lists or tabs are easier to scan." at bounding box center [282, 171] width 191 height 6
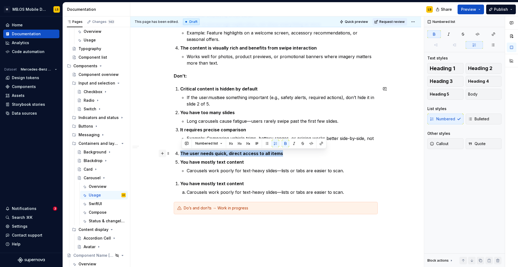
drag, startPoint x: 304, startPoint y: 152, endPoint x: 163, endPoint y: 152, distance: 141.0
click at [174, 152] on div "Guidelines When to use Do: You have a small set of related items, but limited s…" at bounding box center [276, 80] width 204 height 281
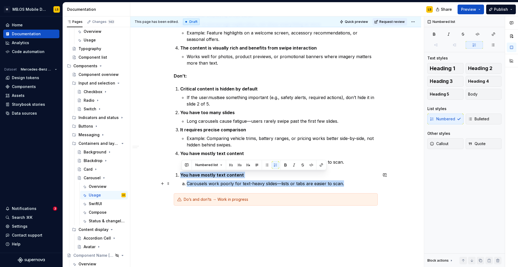
drag, startPoint x: 175, startPoint y: 175, endPoint x: 347, endPoint y: 182, distance: 172.1
click at [347, 182] on div "Guidelines When to use Do: You have a small set of related items, but limited s…" at bounding box center [276, 73] width 204 height 266
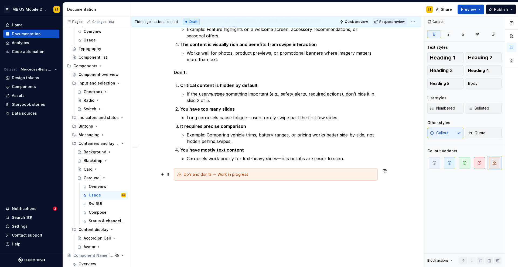
scroll to position [0, 0]
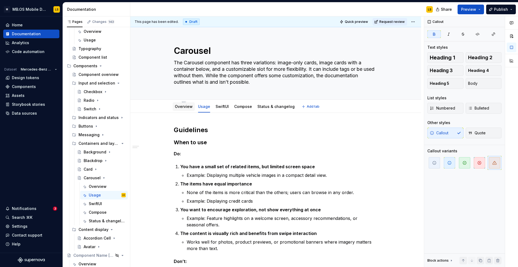
click at [184, 108] on link "Overview" at bounding box center [184, 106] width 18 height 5
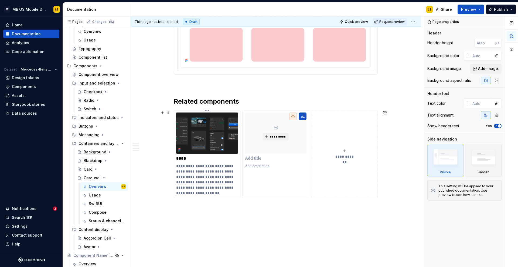
scroll to position [1007, 0]
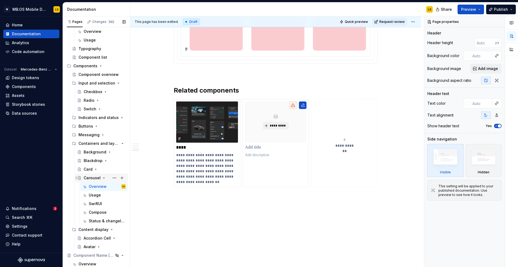
click at [104, 177] on icon "Page tree" at bounding box center [104, 178] width 4 height 4
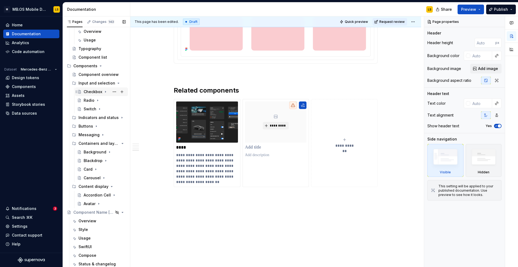
click at [92, 91] on div "Checkbox" at bounding box center [93, 91] width 19 height 5
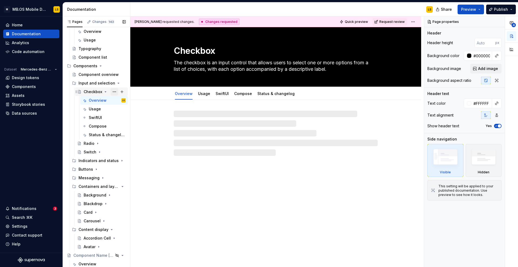
click at [115, 91] on button "Page tree" at bounding box center [115, 92] width 8 height 8
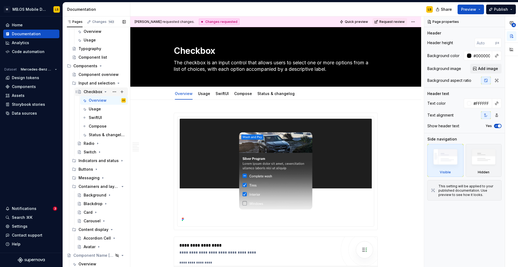
click at [99, 94] on div "Pages Changes 143 Add Accessibility guide for tree Page tree. Navigate the tree…" at bounding box center [96, 142] width 67 height 253
click at [105, 91] on icon "Page tree" at bounding box center [105, 92] width 4 height 4
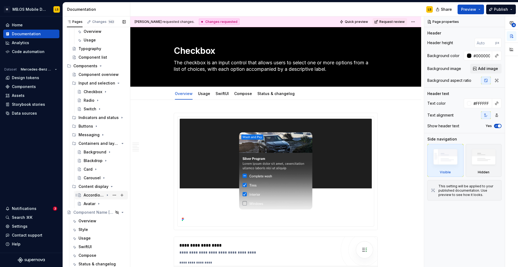
scroll to position [55, 0]
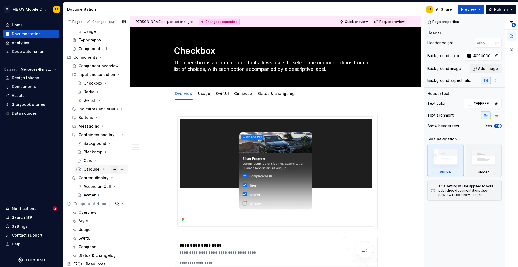
click at [113, 170] on button "Page tree" at bounding box center [115, 170] width 8 height 8
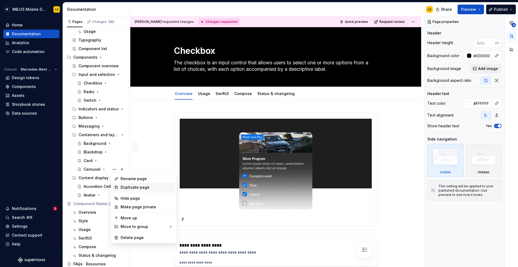
click at [135, 189] on div "Duplicate page" at bounding box center [146, 187] width 53 height 5
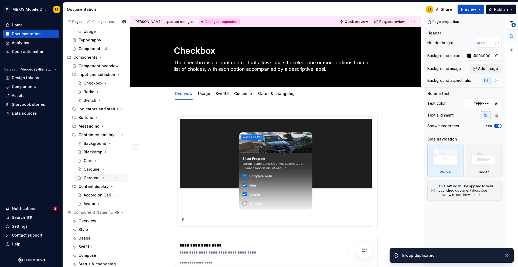
click at [91, 178] on div "Carousel" at bounding box center [92, 177] width 17 height 5
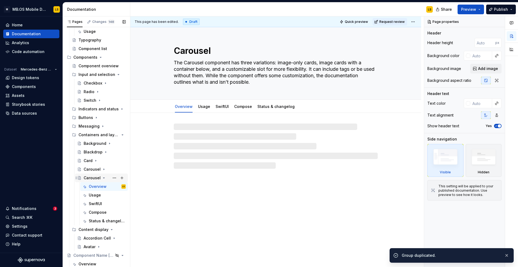
click at [91, 178] on div "Carousel" at bounding box center [92, 177] width 17 height 5
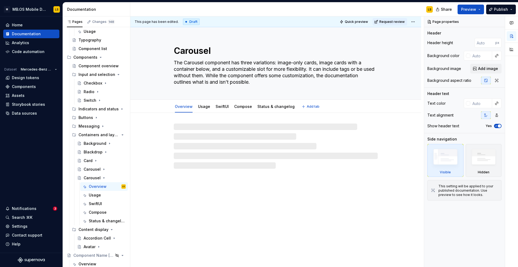
click at [189, 53] on textarea "Carousel" at bounding box center [275, 50] width 204 height 13
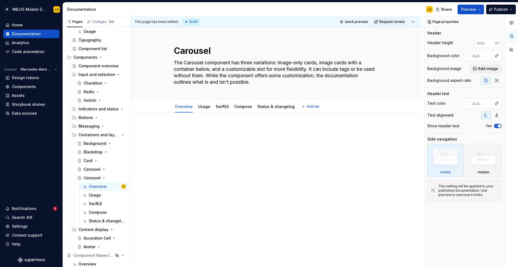
type textarea "*"
type textarea "D"
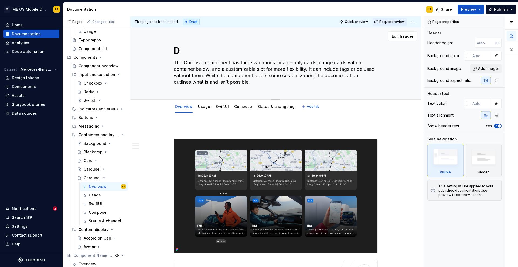
type textarea "*"
type textarea "Di"
type textarea "*"
type textarea "Divi"
type textarea "*"
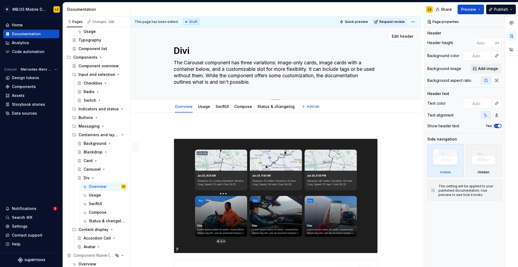
type textarea "Divid"
type textarea "*"
type textarea "Divide"
type textarea "*"
type textarea "Divider"
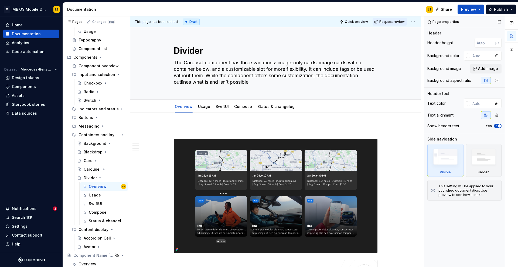
type textarea "*"
type textarea "Divider"
click at [185, 75] on textarea "The Carousel component has three variations: image-only cards, image cards with…" at bounding box center [275, 72] width 204 height 28
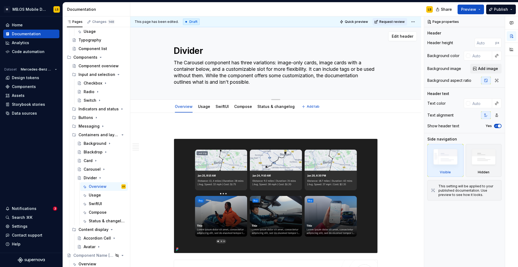
paste textarea "A divider is used to separate content into distinct sections, helping to organi…"
type textarea "*"
type textarea "A divider is used to separate content into distinct sections, helping to organi…"
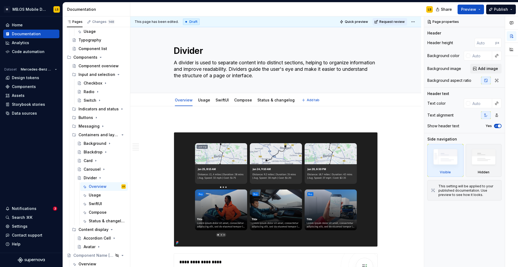
type textarea "*"
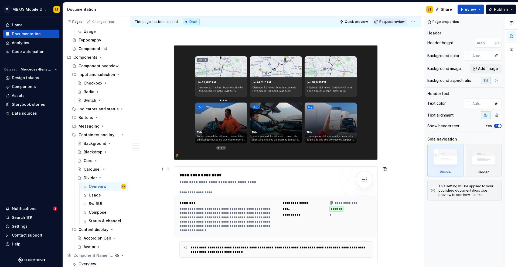
scroll to position [88, 0]
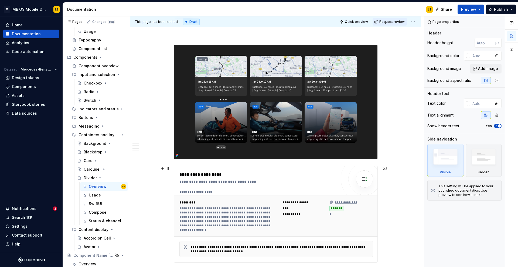
type textarea "A divider is used to separate content into distinct sections, helping to organi…"
click at [229, 211] on div "**********" at bounding box center [226, 219] width 95 height 26
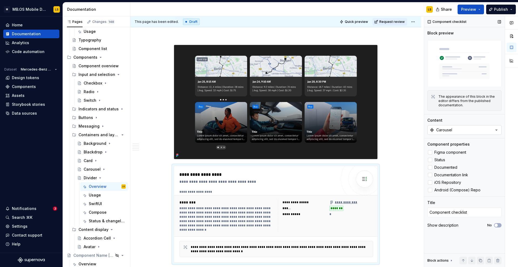
type textarea "*"
click at [454, 130] on button "Carousel" at bounding box center [464, 130] width 74 height 10
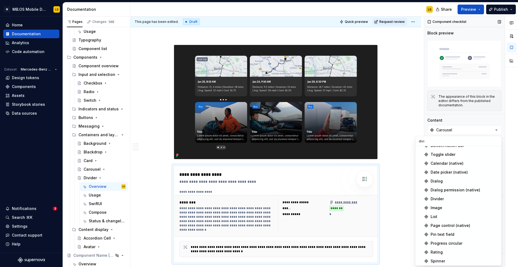
scroll to position [0, 0]
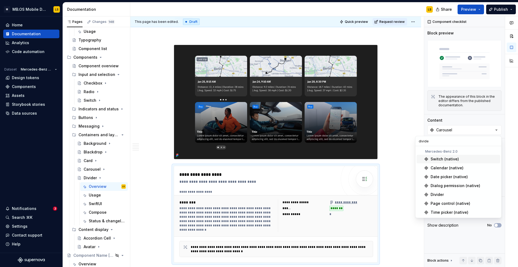
type input "divider"
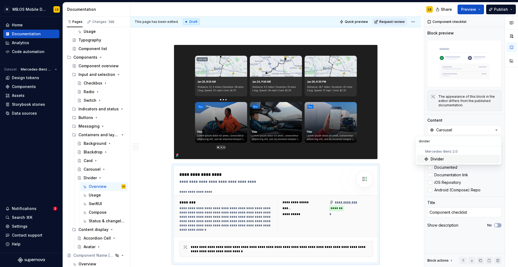
type textarea "*"
type input "divider"
click at [442, 161] on div "Divider" at bounding box center [436, 159] width 13 height 5
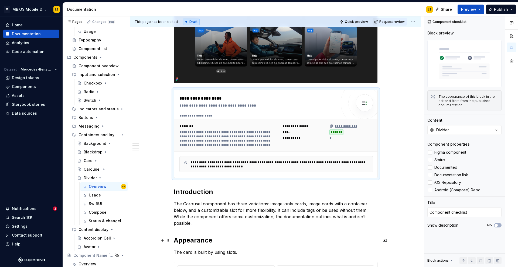
scroll to position [195, 0]
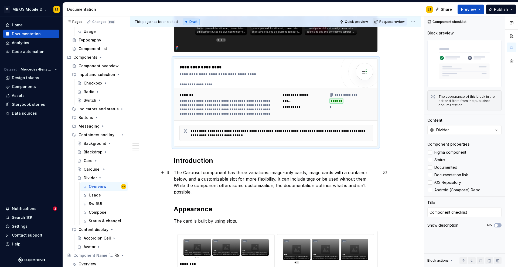
click at [222, 178] on p "The Carousel component has three variations: image-only cards, image cards with…" at bounding box center [276, 183] width 204 height 26
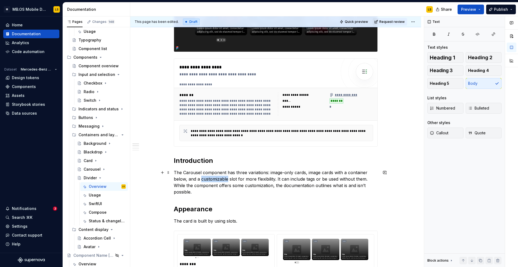
click at [222, 178] on p "The Carousel component has three variations: image-only cards, image cards with…" at bounding box center [276, 183] width 204 height 26
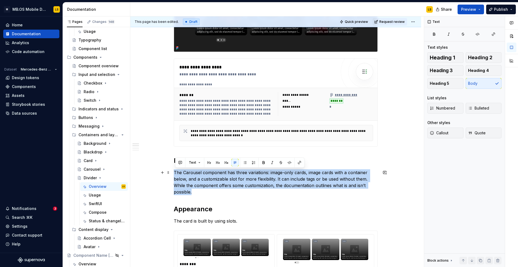
click at [222, 178] on p "The Carousel component has three variations: image-only cards, image cards with…" at bounding box center [276, 183] width 204 height 26
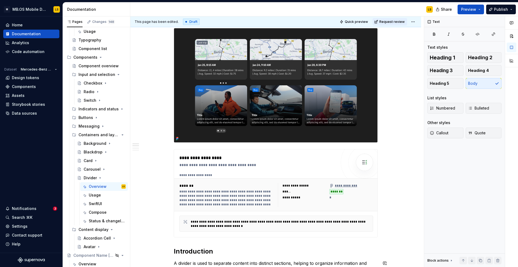
scroll to position [0, 0]
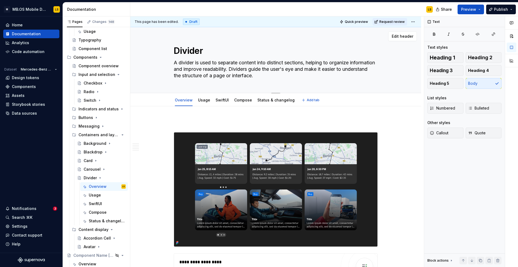
drag, startPoint x: 258, startPoint y: 70, endPoint x: 289, endPoint y: 85, distance: 34.2
click at [289, 85] on div "Divider A divider is used to separate content into distinct sections, helping t…" at bounding box center [276, 60] width 204 height 66
click at [290, 77] on textarea "A divider is used to separate content into distinct sections, helping to organi…" at bounding box center [275, 69] width 204 height 22
drag, startPoint x: 290, startPoint y: 77, endPoint x: 261, endPoint y: 70, distance: 29.4
click at [261, 70] on textarea "A divider is used to separate content into distinct sections, helping to organi…" at bounding box center [275, 69] width 204 height 22
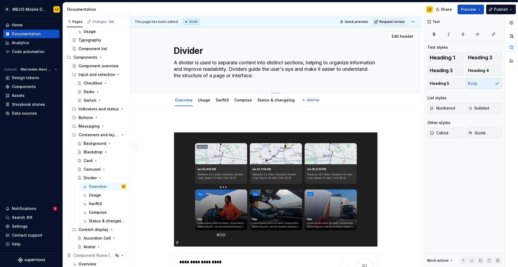
type textarea "*"
type textarea "A divider is used to separate content into distinct sections, helping to organi…"
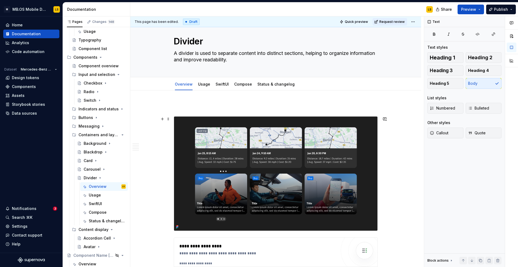
type textarea "*"
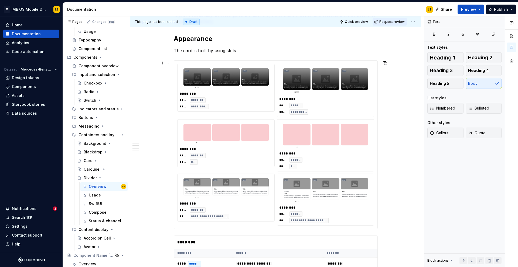
scroll to position [359, 0]
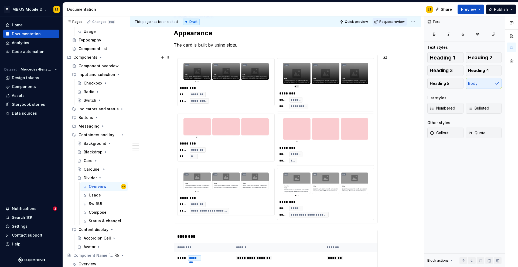
type textarea "A divider is used to separate content into distinct sections, helping to organi…"
click at [242, 96] on div "**********" at bounding box center [226, 98] width 92 height 12
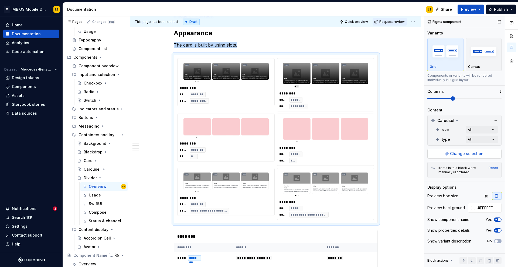
click at [476, 154] on span "Change selection" at bounding box center [466, 153] width 33 height 5
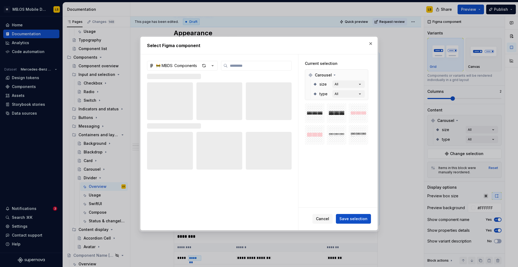
type textarea "*"
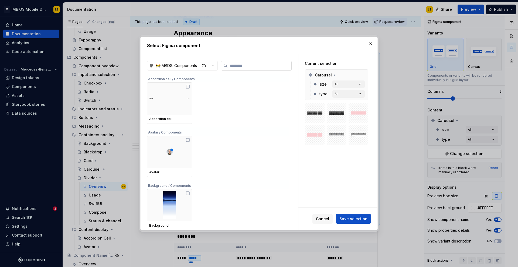
click at [267, 68] on input "search" at bounding box center [260, 65] width 64 height 5
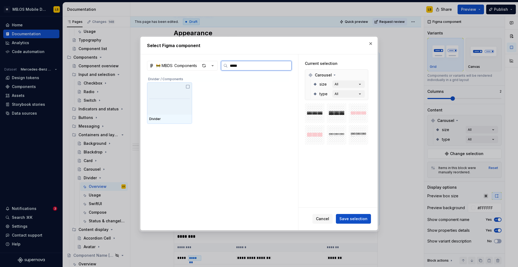
type input "******"
click at [188, 89] on div at bounding box center [169, 98] width 45 height 32
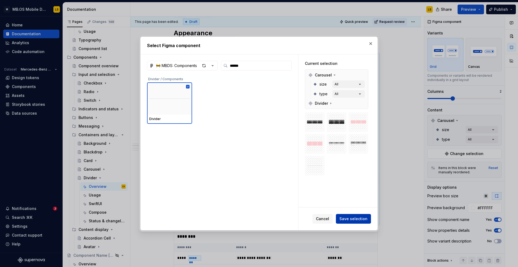
click at [358, 221] on span "Save selection" at bounding box center [353, 218] width 28 height 5
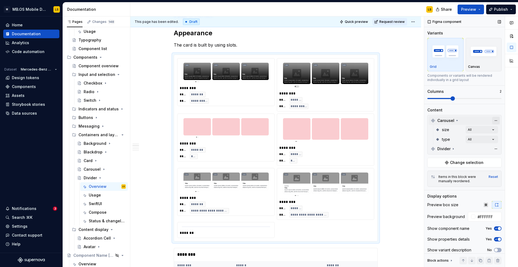
click at [497, 121] on button "button" at bounding box center [496, 121] width 8 height 8
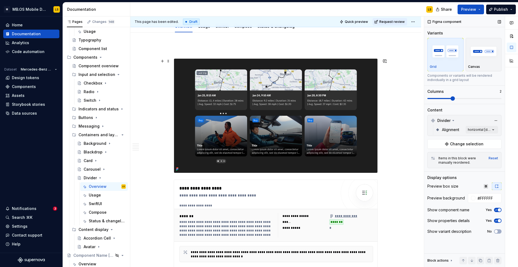
scroll to position [68, 0]
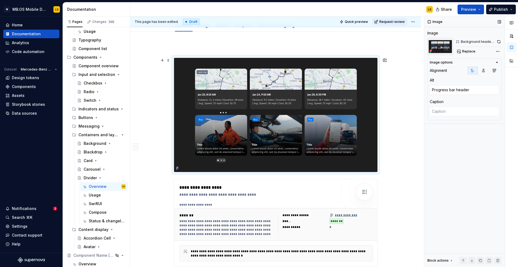
click at [201, 114] on img at bounding box center [275, 115] width 203 height 114
click at [324, 121] on img at bounding box center [275, 115] width 203 height 114
click at [256, 194] on div "**********" at bounding box center [257, 194] width 157 height 5
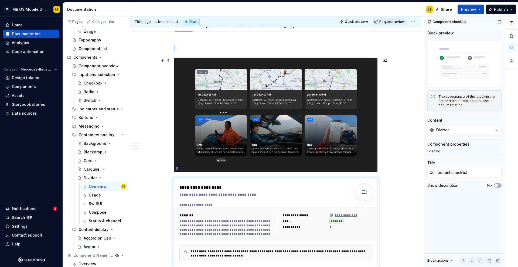
click at [270, 129] on img at bounding box center [275, 115] width 203 height 114
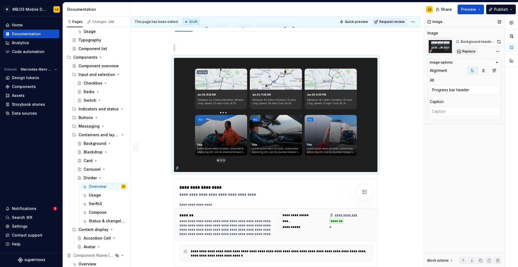
click at [469, 51] on span "Replace" at bounding box center [468, 51] width 13 height 4
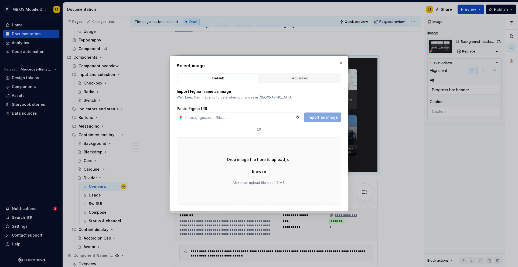
type textarea "*"
click at [329, 75] on button "Advanced" at bounding box center [299, 78] width 81 height 9
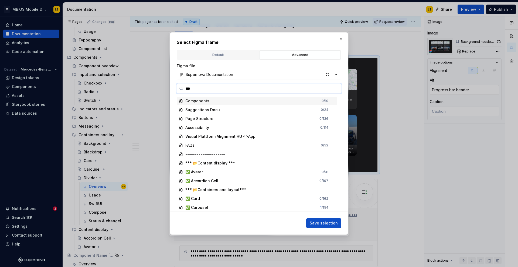
type input "****"
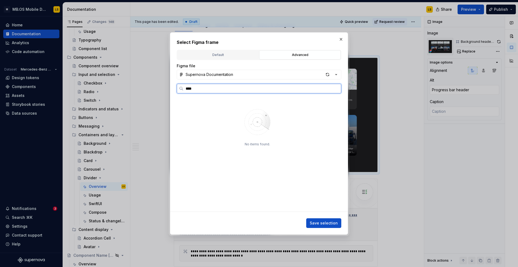
click at [335, 89] on input "****" at bounding box center [261, 88] width 157 height 5
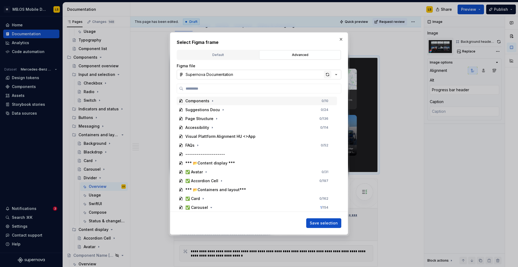
click at [325, 75] on div "button" at bounding box center [327, 75] width 8 height 8
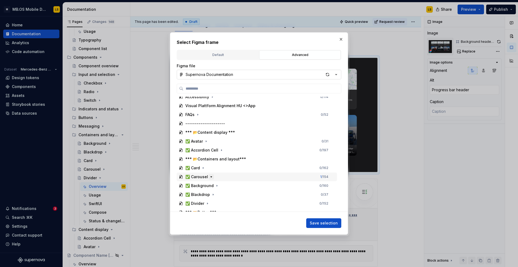
scroll to position [35, 0]
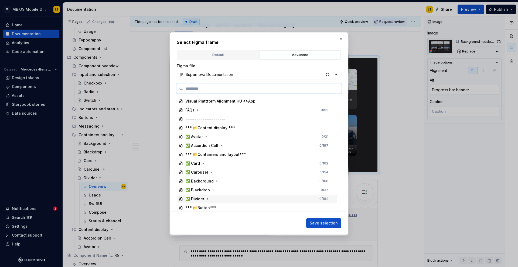
click at [203, 199] on div "✅ Divider" at bounding box center [194, 199] width 19 height 5
click at [226, 209] on div "Background header supernova" at bounding box center [219, 207] width 58 height 5
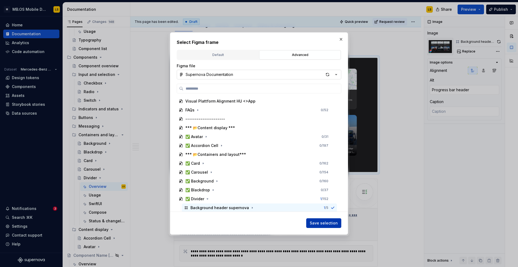
click at [328, 225] on span "Save selection" at bounding box center [323, 223] width 28 height 5
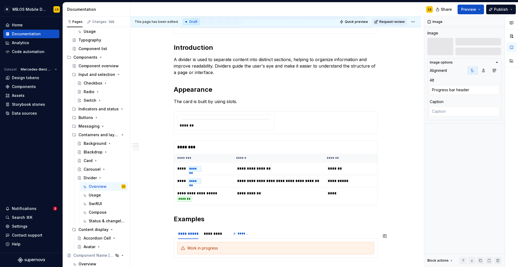
scroll to position [213, 0]
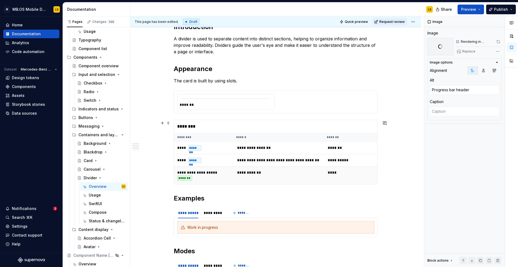
click at [307, 181] on td "**********" at bounding box center [278, 176] width 91 height 18
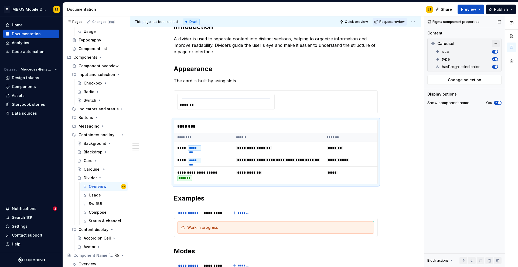
click at [497, 43] on button "button" at bounding box center [496, 44] width 8 height 8
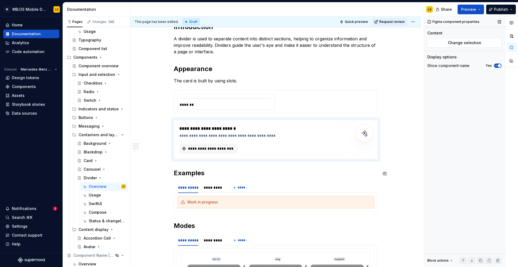
type textarea "*"
type textarea "A divider is used to separate content into distinct sections, helping to organi…"
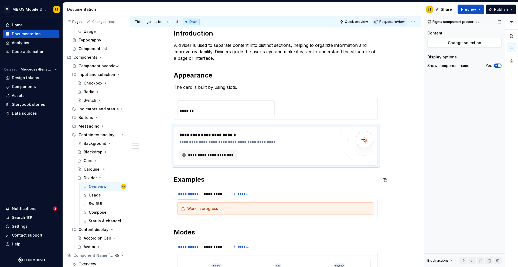
scroll to position [220, 0]
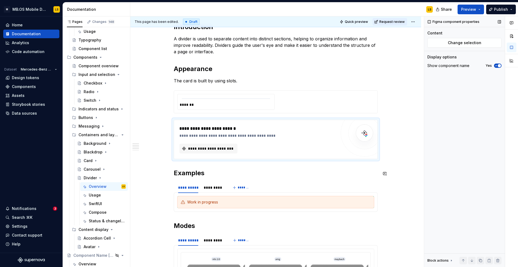
type textarea "*"
type textarea "A divider is used to separate content into distinct sections, helping to organi…"
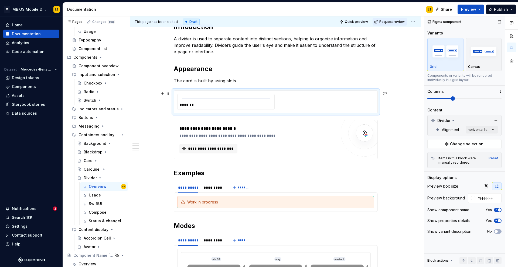
click at [319, 111] on div "*******" at bounding box center [275, 102] width 203 height 22
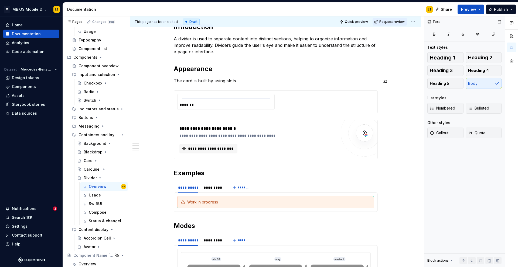
click at [170, 174] on span at bounding box center [168, 174] width 4 height 8
click at [181, 173] on h2 "Examples" at bounding box center [276, 173] width 204 height 9
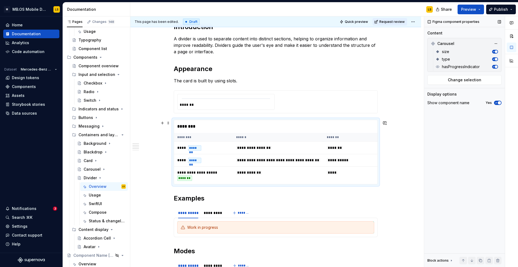
click at [213, 124] on div "********" at bounding box center [275, 126] width 203 height 13
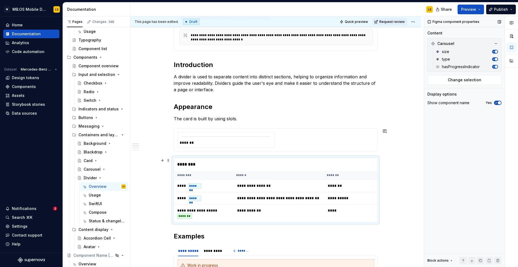
scroll to position [267, 0]
click at [454, 81] on span "Change selection" at bounding box center [463, 79] width 33 height 5
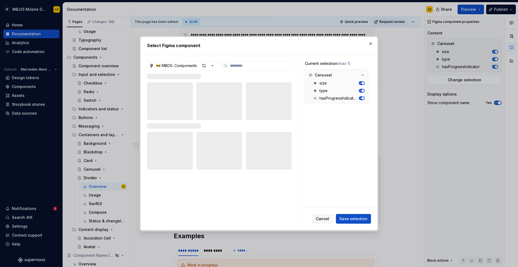
type textarea "*"
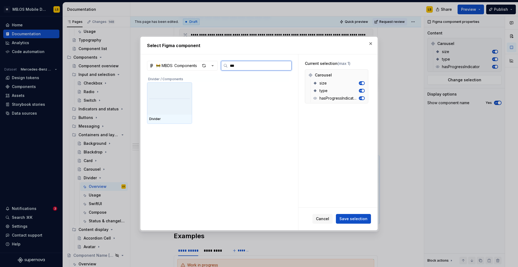
type input "****"
click at [157, 118] on div "Divider" at bounding box center [169, 119] width 41 height 4
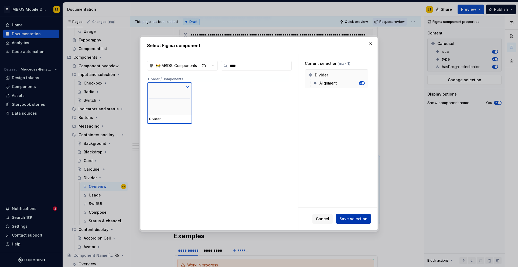
click at [343, 219] on span "Save selection" at bounding box center [353, 218] width 28 height 5
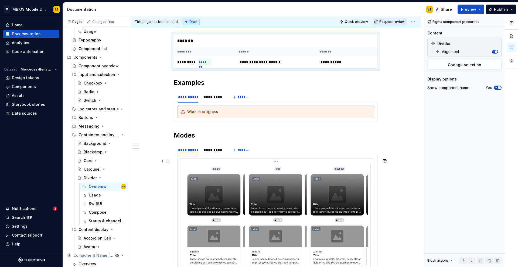
scroll to position [397, 0]
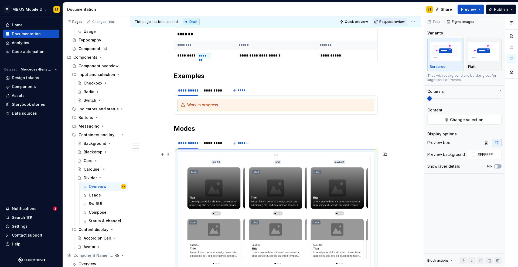
click at [457, 120] on span "Change selection" at bounding box center [466, 119] width 33 height 5
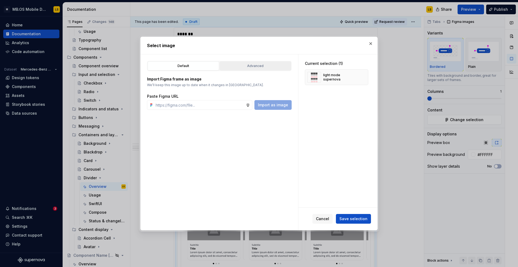
click at [260, 67] on div "Advanced" at bounding box center [255, 65] width 68 height 5
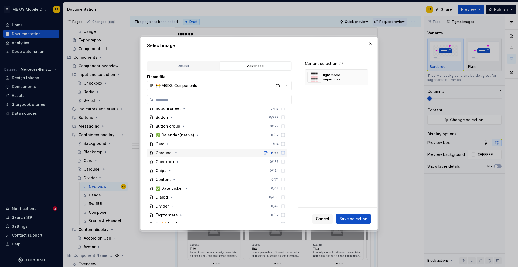
scroll to position [217, 0]
click at [167, 206] on div "Divider" at bounding box center [162, 206] width 13 height 5
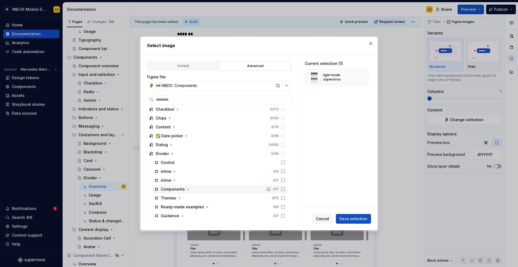
scroll to position [270, 0]
click at [178, 199] on icon "button" at bounding box center [179, 198] width 4 height 4
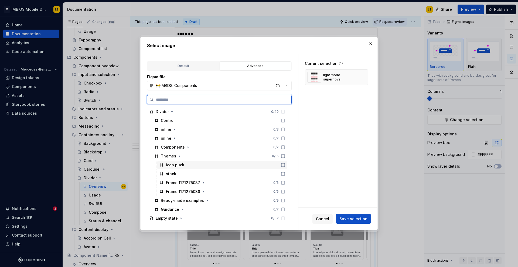
scroll to position [312, 0]
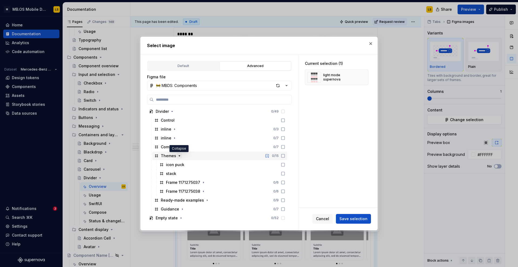
click at [179, 157] on icon "button" at bounding box center [179, 156] width 4 height 4
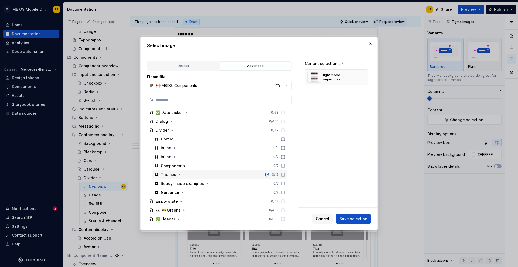
scroll to position [288, 0]
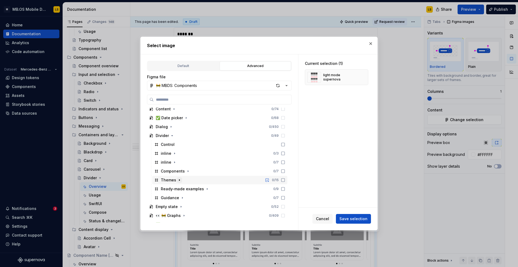
click at [179, 180] on icon "button" at bounding box center [179, 180] width 1 height 1
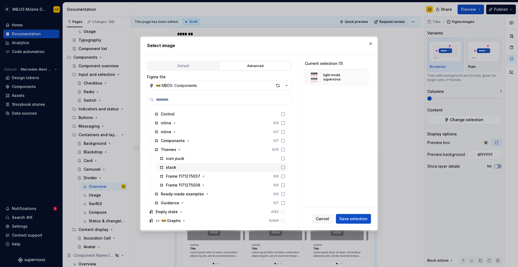
scroll to position [321, 0]
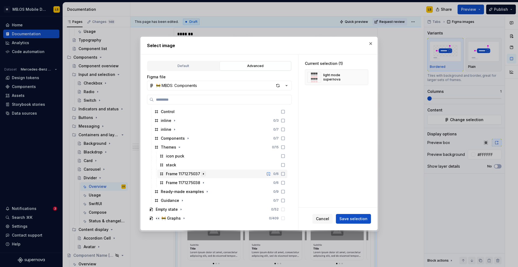
click at [203, 174] on icon "button" at bounding box center [203, 174] width 4 height 4
click at [193, 184] on icon "button" at bounding box center [194, 183] width 4 height 4
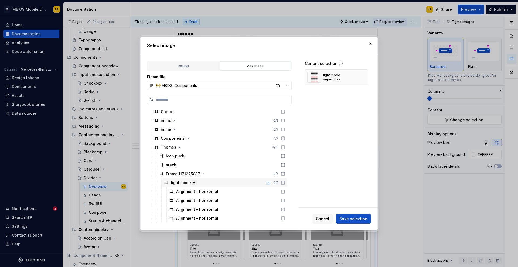
click at [195, 183] on button "button" at bounding box center [193, 182] width 5 height 5
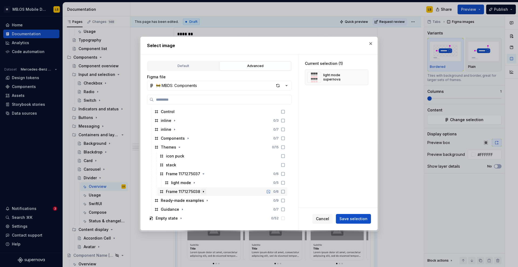
click at [202, 193] on icon "button" at bounding box center [203, 192] width 4 height 4
click at [192, 201] on icon "button" at bounding box center [194, 201] width 4 height 4
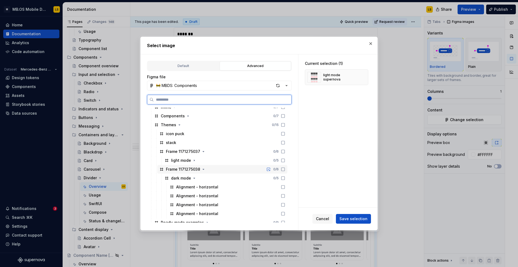
scroll to position [345, 0]
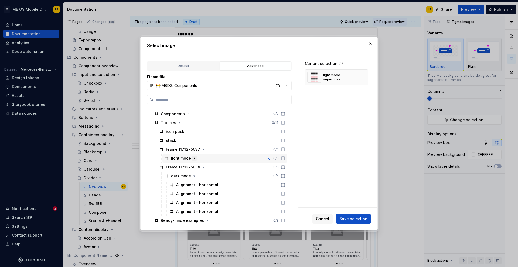
click at [192, 159] on icon "button" at bounding box center [194, 158] width 4 height 4
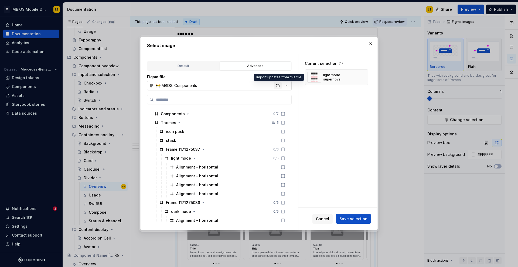
click at [277, 85] on div "button" at bounding box center [278, 86] width 8 height 8
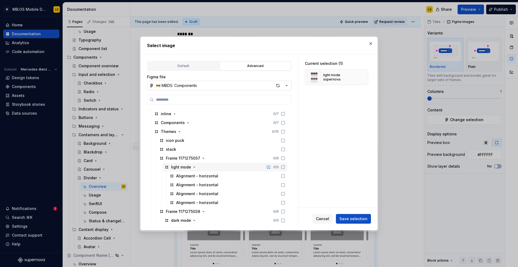
scroll to position [342, 0]
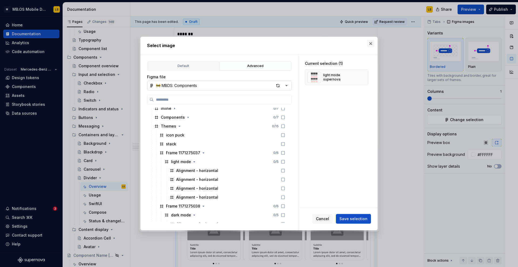
click at [370, 44] on button "button" at bounding box center [371, 44] width 8 height 8
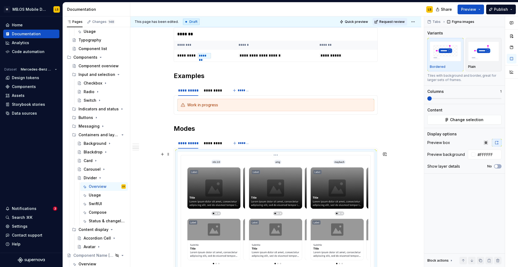
click at [464, 120] on span "Change selection" at bounding box center [466, 119] width 33 height 5
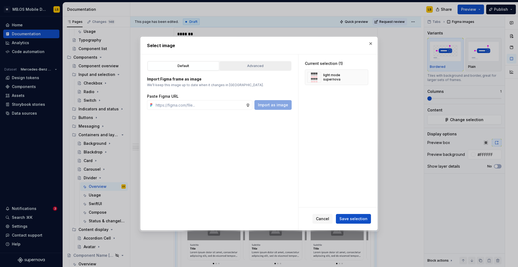
click at [254, 65] on div "Advanced" at bounding box center [255, 65] width 68 height 5
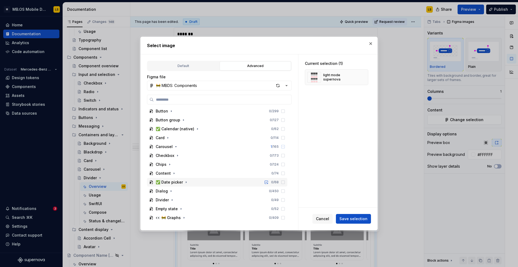
scroll to position [225, 0]
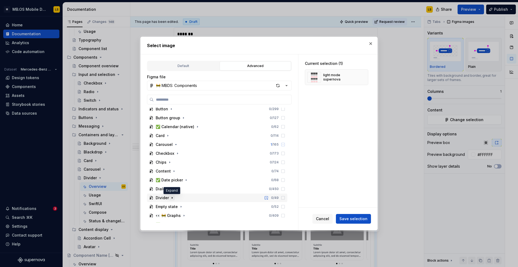
click at [171, 197] on icon "button" at bounding box center [172, 198] width 4 height 4
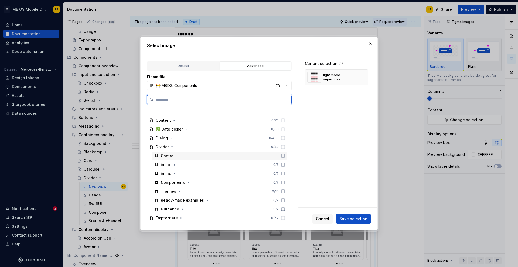
scroll to position [292, 0]
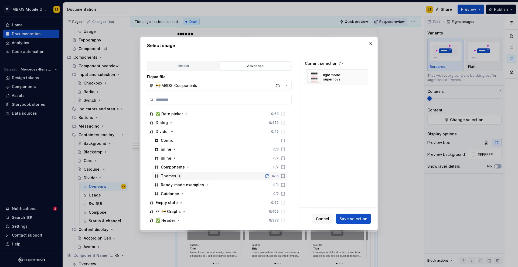
click at [180, 176] on icon "button" at bounding box center [179, 176] width 4 height 4
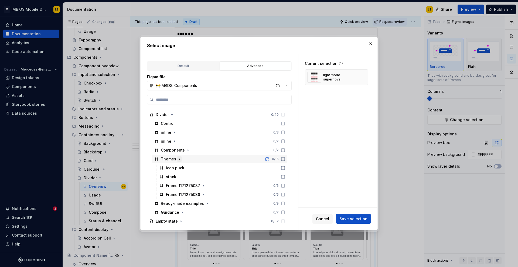
scroll to position [310, 0]
click at [202, 186] on icon "button" at bounding box center [203, 184] width 4 height 4
click at [192, 195] on icon "button" at bounding box center [194, 193] width 4 height 4
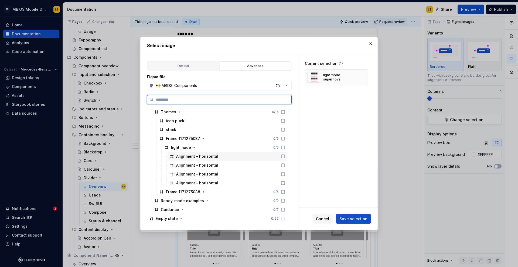
scroll to position [356, 0]
click at [202, 191] on icon "button" at bounding box center [203, 192] width 4 height 4
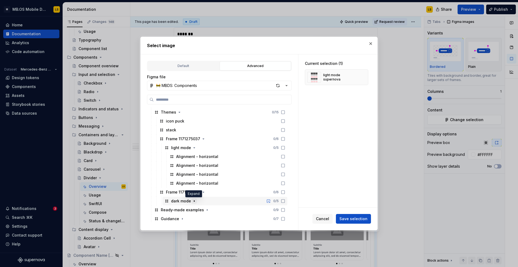
click at [192, 201] on icon "button" at bounding box center [194, 201] width 4 height 4
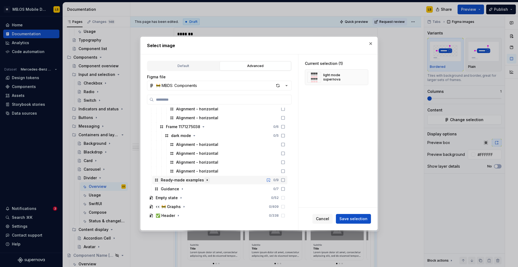
click at [205, 181] on icon "button" at bounding box center [207, 180] width 4 height 4
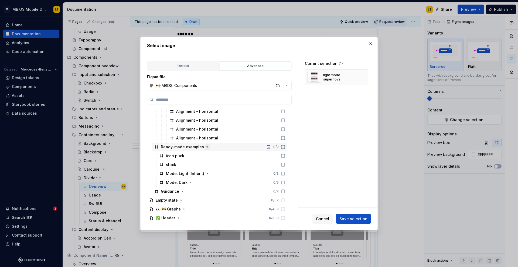
scroll to position [456, 0]
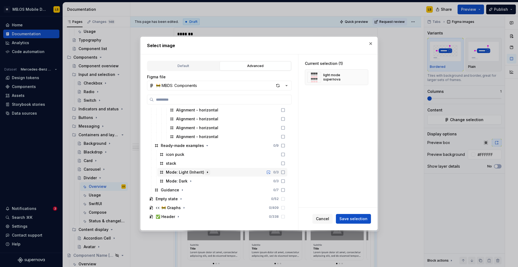
click at [205, 173] on icon "button" at bounding box center [207, 172] width 4 height 4
click at [189, 189] on icon "button" at bounding box center [190, 190] width 4 height 4
click at [373, 45] on button "button" at bounding box center [371, 44] width 8 height 8
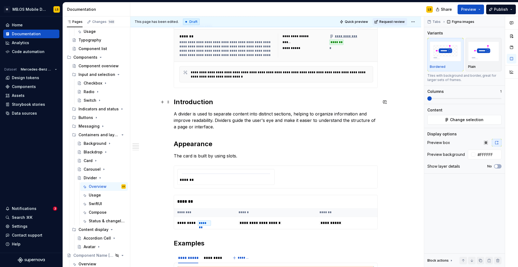
scroll to position [0, 0]
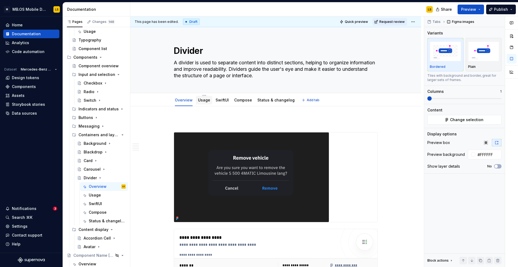
click at [206, 100] on link "Usage" at bounding box center [204, 100] width 12 height 5
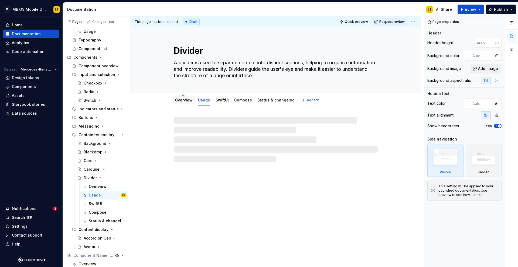
click at [183, 100] on link "Overview" at bounding box center [184, 100] width 18 height 5
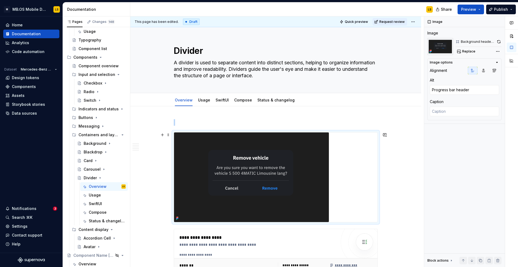
click at [317, 182] on img at bounding box center [251, 178] width 155 height 90
click at [280, 184] on img at bounding box center [251, 178] width 155 height 90
click at [292, 167] on img at bounding box center [251, 178] width 155 height 90
click at [498, 43] on button "button" at bounding box center [498, 42] width 5 height 8
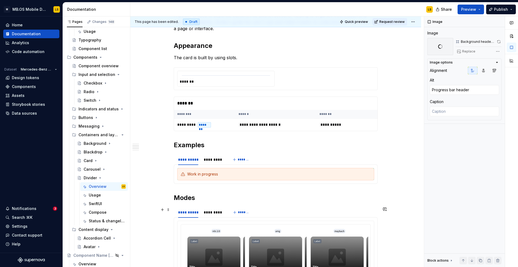
scroll to position [411, 0]
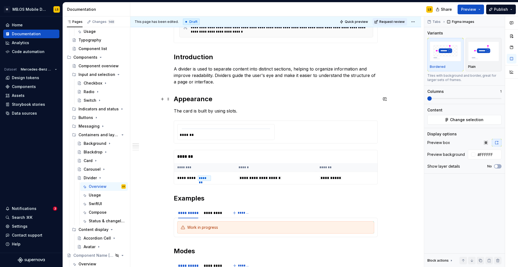
scroll to position [415, 0]
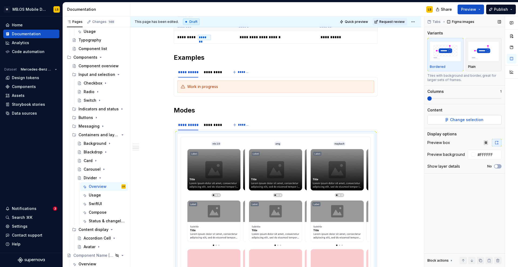
click at [446, 123] on button "Change selection" at bounding box center [464, 120] width 74 height 10
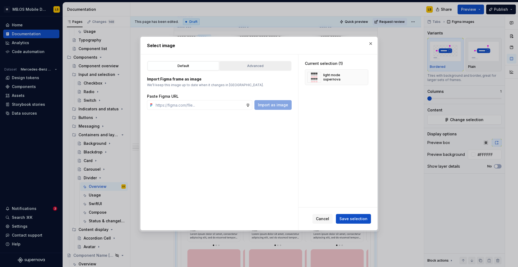
click at [264, 62] on button "Advanced" at bounding box center [254, 65] width 71 height 9
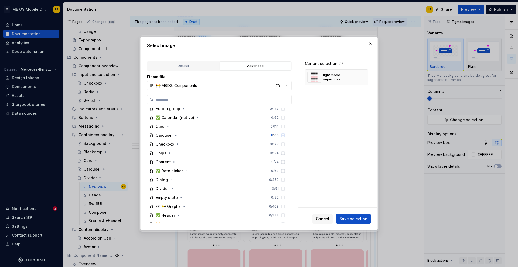
scroll to position [236, 0]
click at [171, 187] on icon "button" at bounding box center [172, 188] width 4 height 4
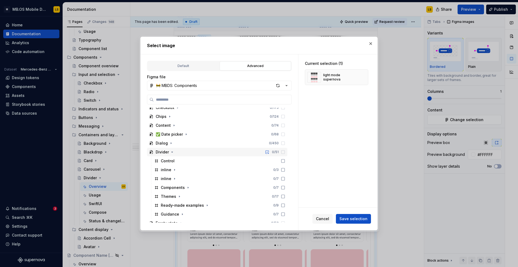
scroll to position [278, 0]
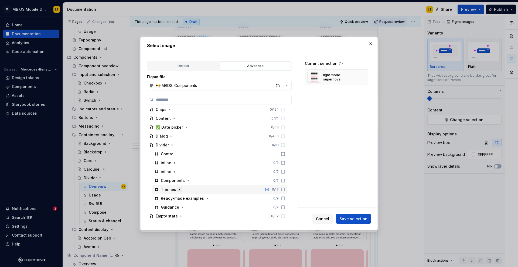
click at [179, 190] on icon "button" at bounding box center [179, 190] width 4 height 4
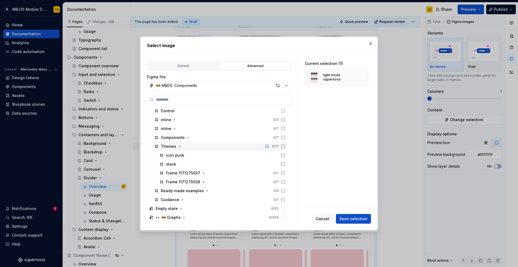
scroll to position [322, 0]
click at [202, 173] on icon "button" at bounding box center [203, 173] width 4 height 4
click at [192, 182] on icon "button" at bounding box center [194, 182] width 4 height 4
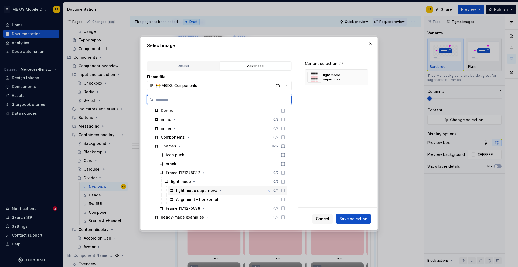
scroll to position [408, 0]
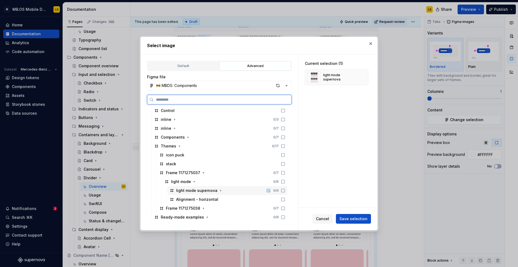
click at [202, 191] on div "light mode supernova" at bounding box center [196, 190] width 41 height 5
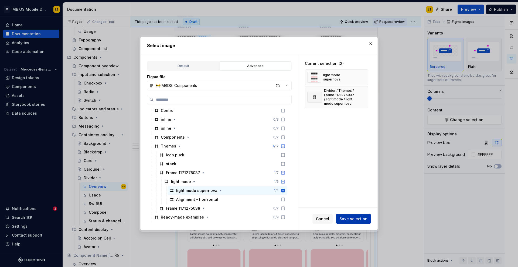
click at [359, 222] on button "Save selection" at bounding box center [353, 219] width 35 height 10
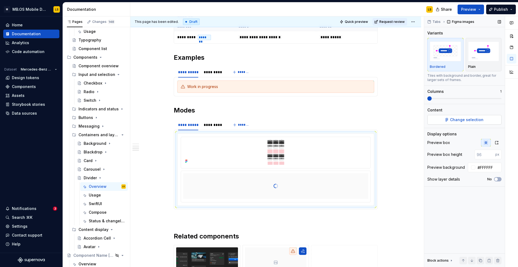
click at [455, 121] on span "Change selection" at bounding box center [466, 119] width 33 height 5
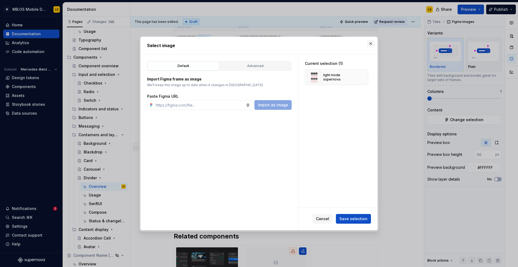
click at [372, 42] on button "button" at bounding box center [371, 44] width 8 height 8
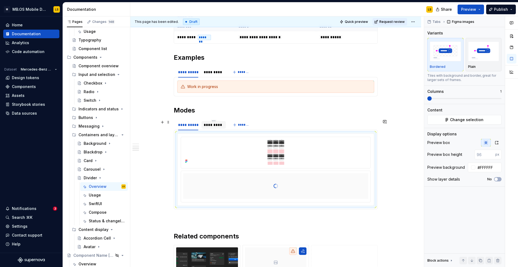
click at [218, 124] on div "*********" at bounding box center [214, 124] width 20 height 5
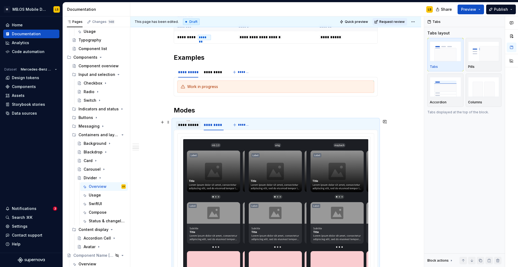
click at [194, 125] on div "**********" at bounding box center [188, 124] width 20 height 5
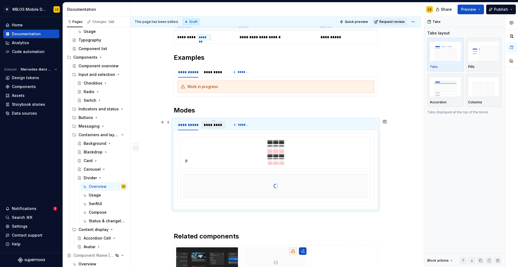
click at [212, 125] on div "*********" at bounding box center [214, 124] width 20 height 5
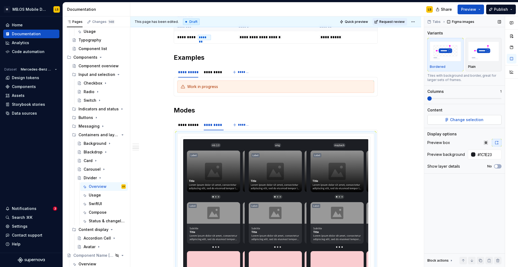
click at [464, 123] on button "Change selection" at bounding box center [464, 120] width 74 height 10
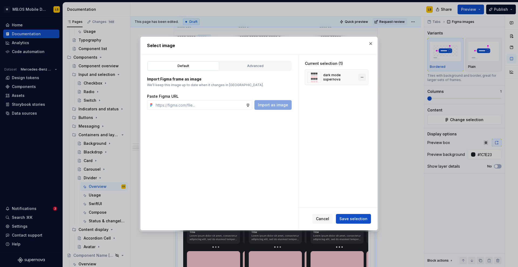
click at [364, 78] on button "button" at bounding box center [362, 78] width 8 height 8
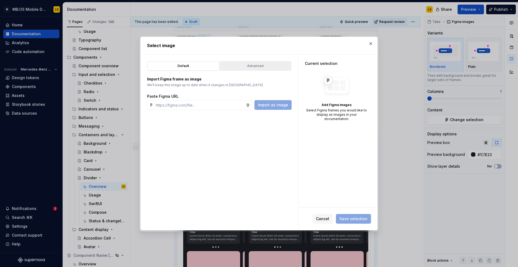
click at [242, 66] on div "Advanced" at bounding box center [255, 65] width 68 height 5
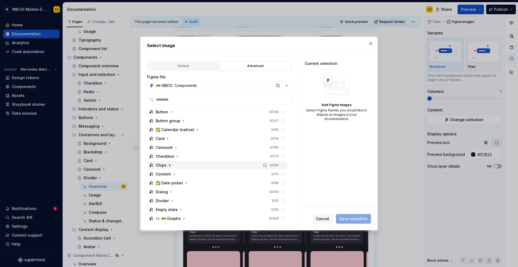
scroll to position [223, 0]
click at [172, 202] on icon "button" at bounding box center [172, 200] width 4 height 4
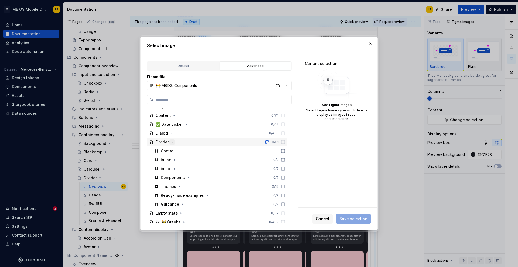
scroll to position [282, 0]
click at [178, 188] on icon "button" at bounding box center [179, 186] width 4 height 4
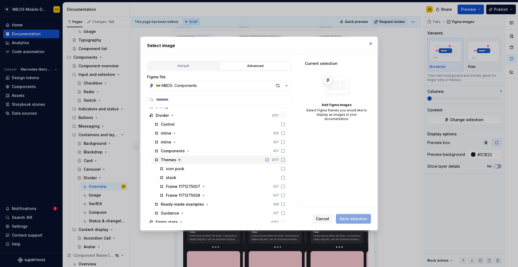
scroll to position [308, 0]
click at [202, 194] on icon "button" at bounding box center [203, 195] width 4 height 4
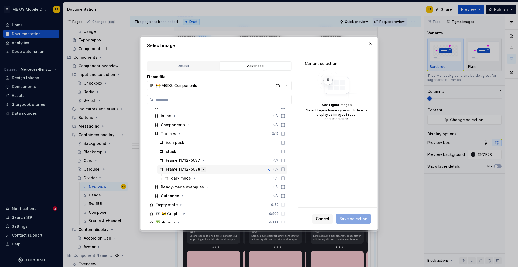
scroll to position [336, 0]
click at [194, 177] on icon "button" at bounding box center [194, 176] width 4 height 4
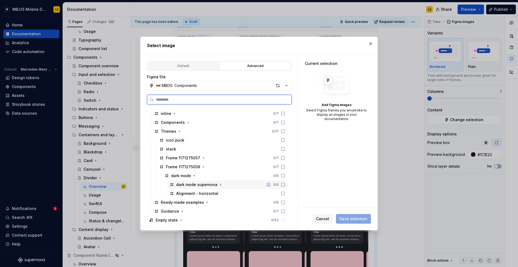
click at [285, 186] on icon at bounding box center [283, 185] width 4 height 4
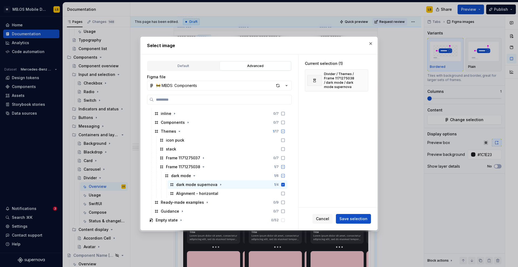
click at [353, 217] on span "Save selection" at bounding box center [353, 218] width 28 height 5
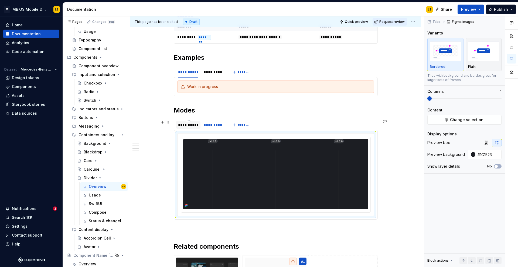
click at [193, 125] on div "**********" at bounding box center [188, 124] width 20 height 5
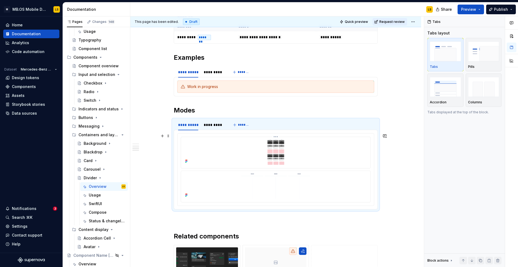
click at [262, 166] on div at bounding box center [275, 152] width 189 height 31
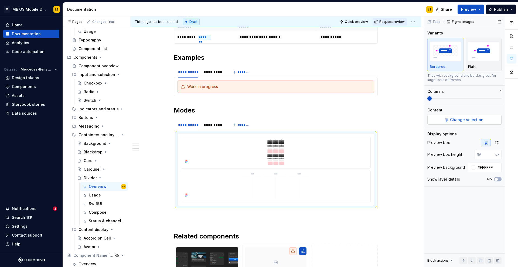
click at [461, 123] on button "Change selection" at bounding box center [464, 120] width 74 height 10
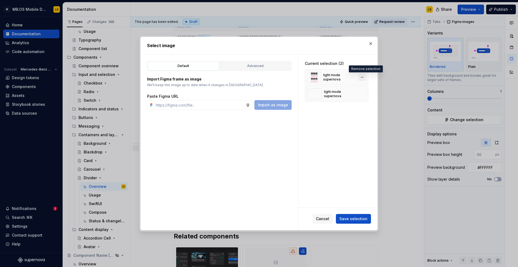
click at [365, 77] on button "button" at bounding box center [362, 78] width 8 height 8
click at [351, 221] on span "Save selection" at bounding box center [353, 218] width 28 height 5
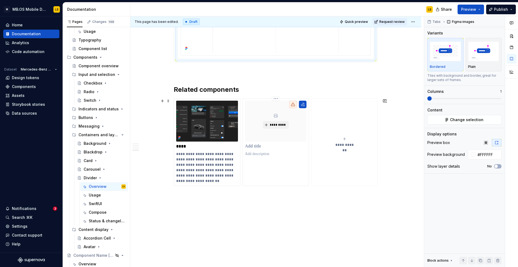
scroll to position [565, 0]
click at [206, 143] on div "**********" at bounding box center [207, 142] width 62 height 83
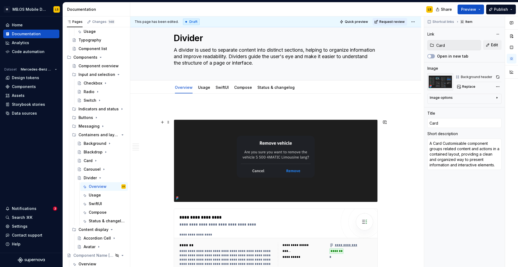
scroll to position [0, 0]
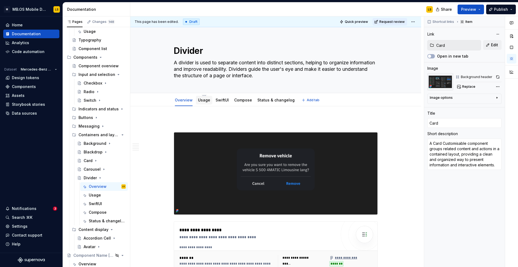
click at [206, 101] on link "Usage" at bounding box center [204, 100] width 12 height 5
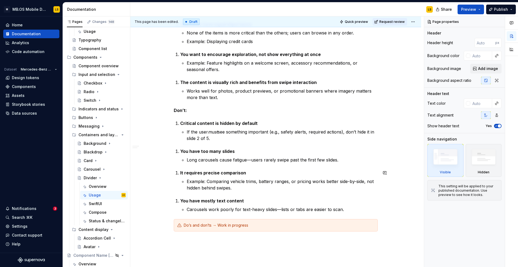
scroll to position [162, 0]
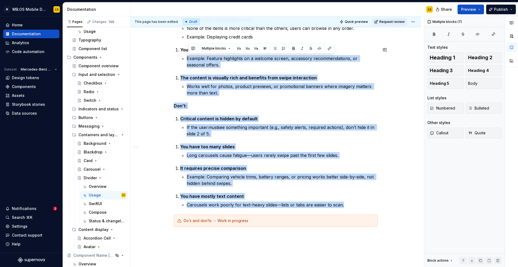
drag, startPoint x: 353, startPoint y: 208, endPoint x: 208, endPoint y: 53, distance: 211.9
click at [208, 53] on div "Guidelines When to use Do: You have a small set of related items, but limited s…" at bounding box center [276, 92] width 204 height 270
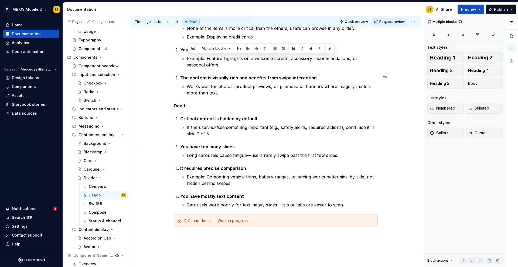
click at [185, 91] on li "The content is visually rich and benefits from swipe interaction Works well for…" at bounding box center [278, 86] width 197 height 22
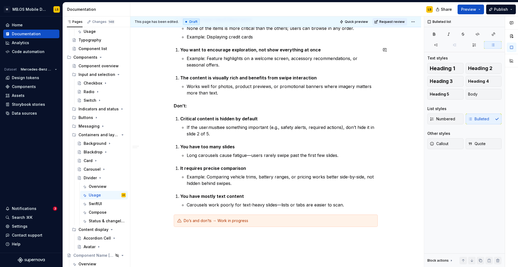
scroll to position [74, 0]
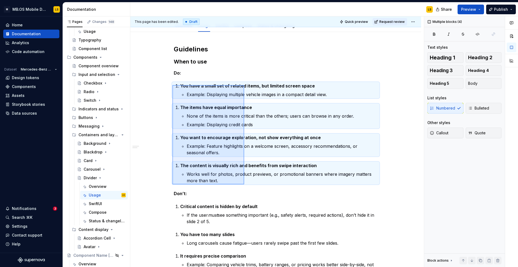
drag, startPoint x: 172, startPoint y: 85, endPoint x: 244, endPoint y: 185, distance: 122.6
click at [244, 185] on div "This page has been edited. Draft Quick preview Request review Divider A divider…" at bounding box center [276, 141] width 293 height 251
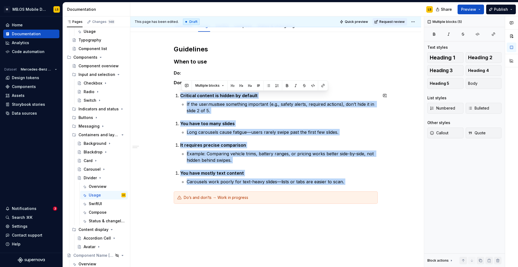
drag, startPoint x: 352, startPoint y: 186, endPoint x: 177, endPoint y: 94, distance: 198.5
click at [177, 94] on div "Guidelines When to use Do: Don’t: Critical content is hidden by default If the …" at bounding box center [276, 124] width 204 height 159
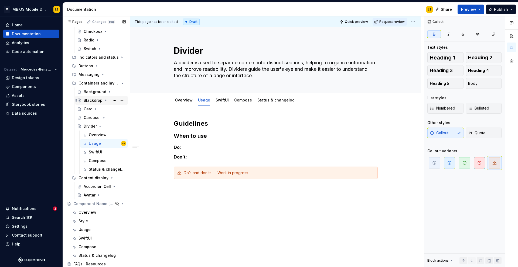
scroll to position [63, 0]
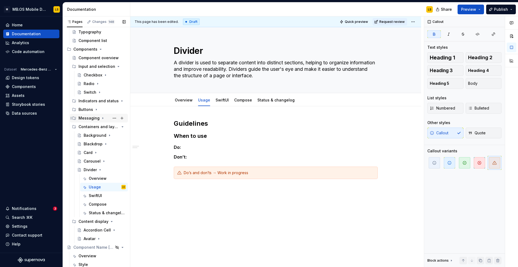
click at [101, 118] on icon "Page tree" at bounding box center [103, 118] width 4 height 4
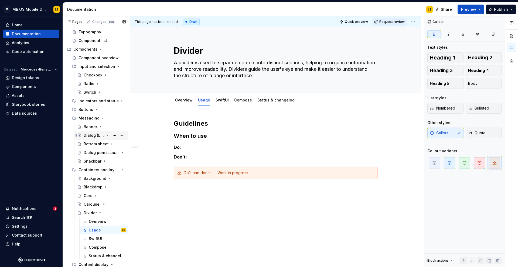
click at [89, 138] on div "Dialog (Legacy)" at bounding box center [105, 136] width 42 height 8
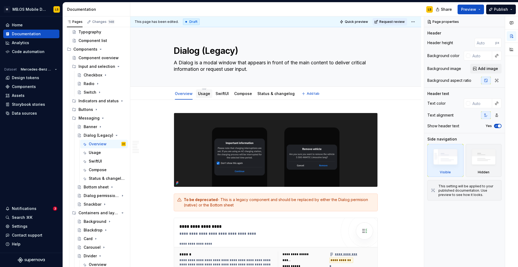
click at [209, 97] on div "Usage" at bounding box center [204, 93] width 16 height 9
click at [205, 96] on div "Usage" at bounding box center [204, 93] width 12 height 5
click at [206, 94] on link "Usage" at bounding box center [204, 93] width 12 height 5
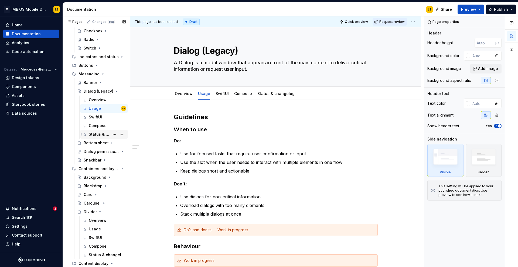
scroll to position [111, 0]
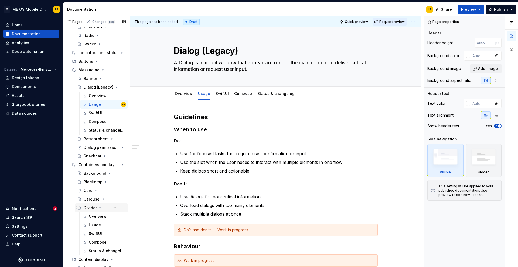
click at [88, 208] on div "Divider" at bounding box center [90, 207] width 13 height 5
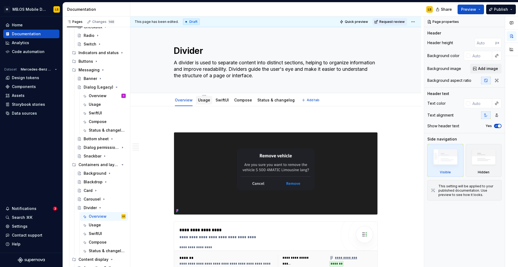
click at [204, 99] on link "Usage" at bounding box center [204, 100] width 12 height 5
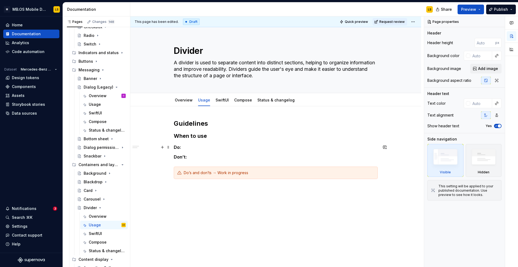
click at [203, 147] on p "Do:" at bounding box center [276, 147] width 204 height 6
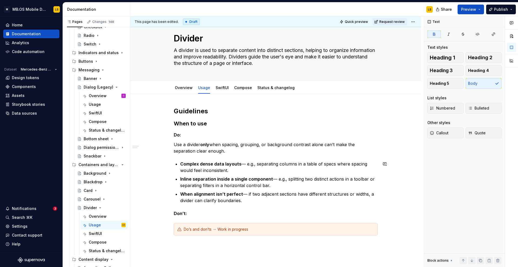
scroll to position [13, 0]
type textarea "*"
drag, startPoint x: 206, startPoint y: 211, endPoint x: 170, endPoint y: 210, distance: 35.3
click at [170, 210] on div "Guidelines When to use Do: Use a divider only when spacing, grouping, or backgr…" at bounding box center [275, 208] width 291 height 229
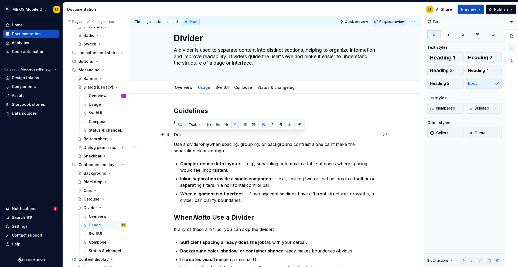
drag, startPoint x: 185, startPoint y: 135, endPoint x: 171, endPoint y: 134, distance: 14.0
click at [174, 135] on div "Guidelines When to use Do: Use a divider only when spacing, grouping, or backgr…" at bounding box center [276, 209] width 204 height 205
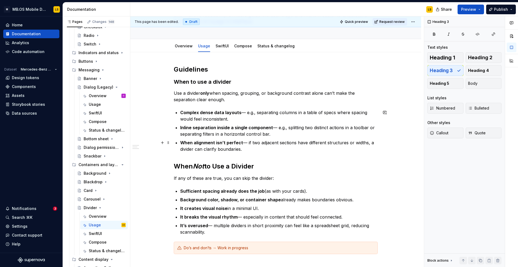
scroll to position [53, 0]
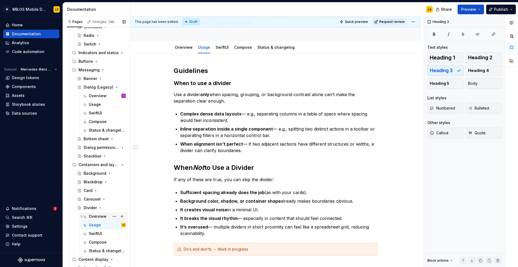
click at [97, 217] on div "Overview" at bounding box center [98, 216] width 18 height 5
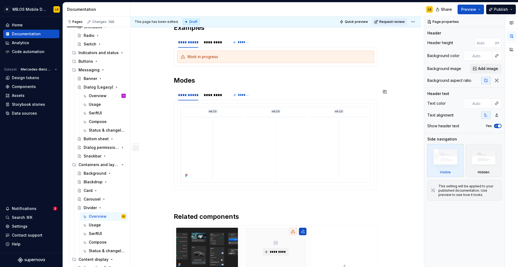
scroll to position [438, 0]
click at [215, 95] on div "*********" at bounding box center [214, 95] width 20 height 5
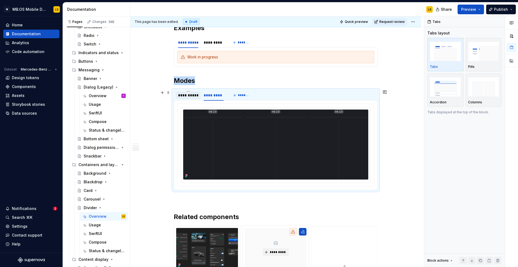
click at [191, 95] on div "**********" at bounding box center [188, 95] width 20 height 5
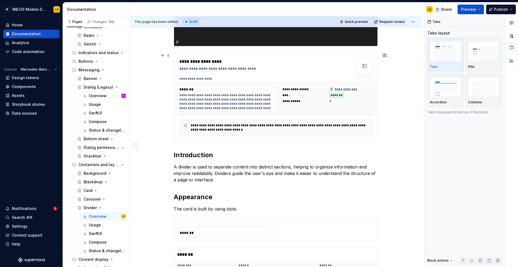
scroll to position [169, 0]
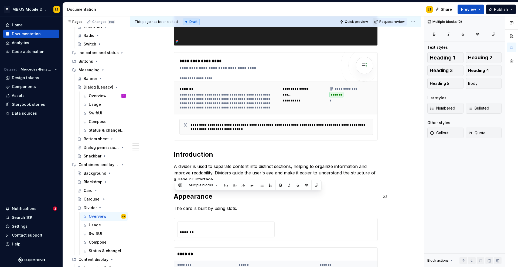
drag, startPoint x: 244, startPoint y: 209, endPoint x: 176, endPoint y: 191, distance: 71.0
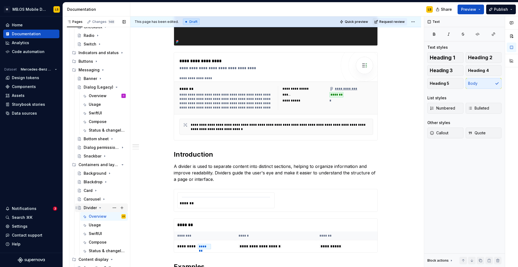
click at [100, 207] on icon "Page tree" at bounding box center [100, 208] width 4 height 4
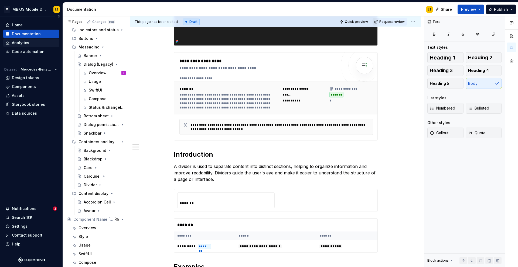
scroll to position [150, 0]
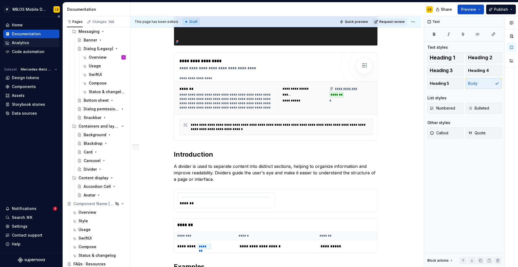
type textarea "*"
